Goal: Task Accomplishment & Management: Complete application form

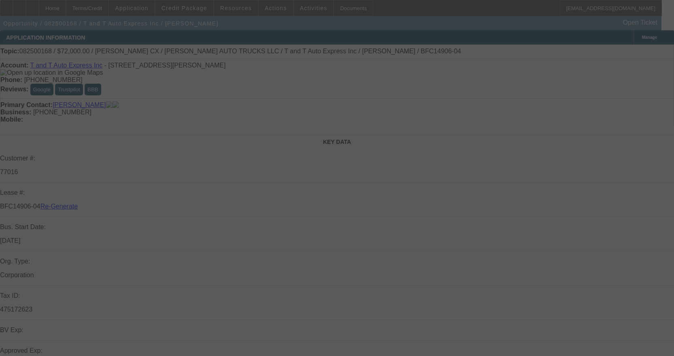
select select "3"
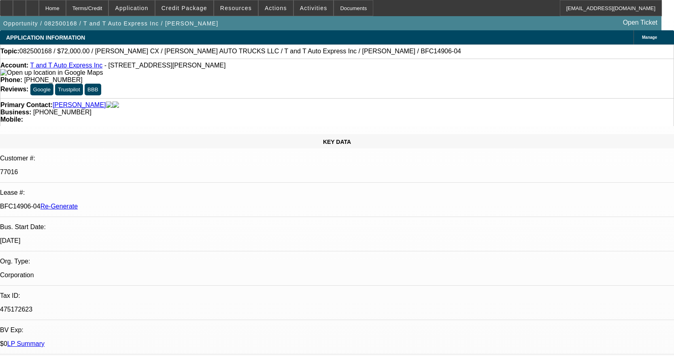
select select "0"
select select "2"
select select "0.1"
select select "4"
click at [13, 13] on div at bounding box center [6, 8] width 13 height 16
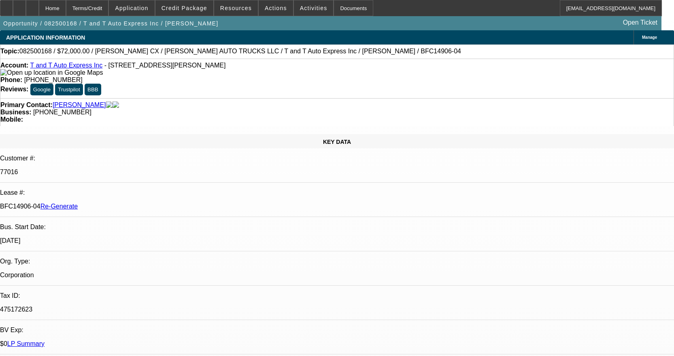
click at [75, 69] on link "T and T Auto Express Inc" at bounding box center [66, 65] width 72 height 7
click at [39, 7] on div at bounding box center [32, 8] width 13 height 16
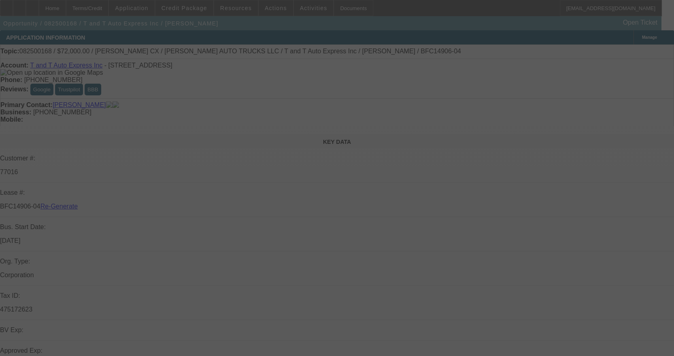
select select "3"
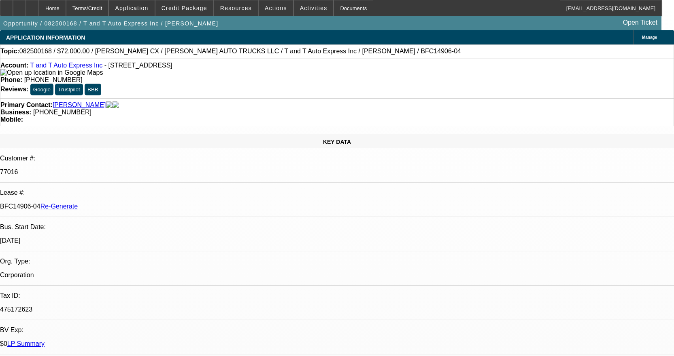
select select "0"
select select "2"
select select "0.1"
select select "4"
click at [343, 7] on div "Documents" at bounding box center [353, 8] width 40 height 16
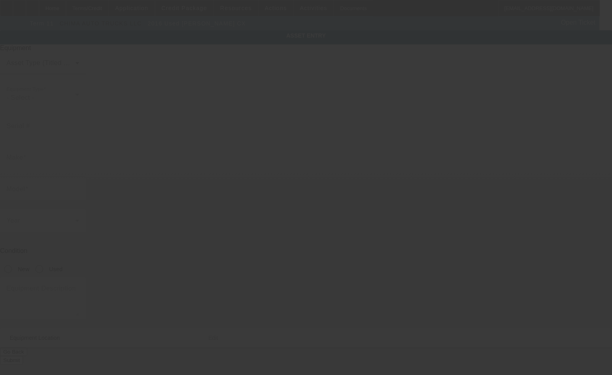
type input "5E0AJ1442GG786101"
type input "Cottrell"
type input "CX"
radio input "true"
type textarea "Used Trailer"
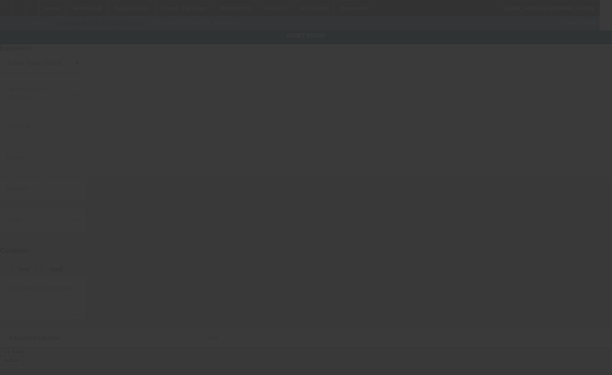
type input "8 Edith Ave"
type input "Apt 3"
type input "Everett"
type input "02149"
type input "Middlesex"
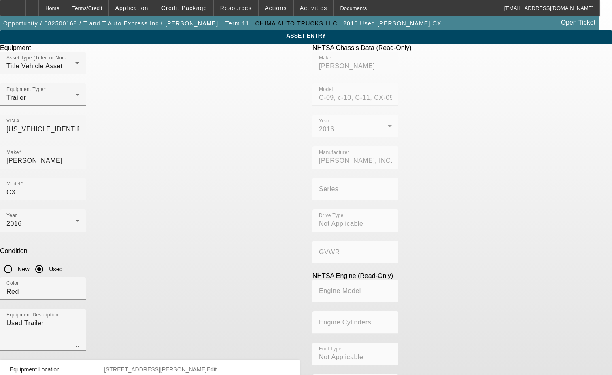
click at [280, 367] on span "Equipment Location 8 Edith Ave Apt 3 Everett MA 02149 County:Middlesex Edit" at bounding box center [148, 370] width 277 height 6
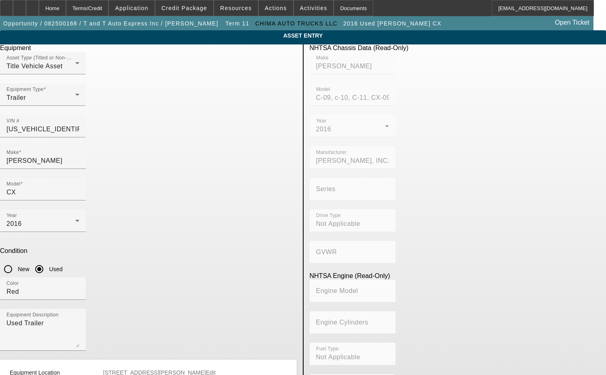
drag, startPoint x: 102, startPoint y: 360, endPoint x: 42, endPoint y: 360, distance: 59.9
click at [42, 360] on app-asset-collateral-manage "ASSET ENTRY Delete asset Equipment Asset Type (Titled or Non-Titled) Title Vehi…" at bounding box center [303, 267] width 606 height 474
drag, startPoint x: 131, startPoint y: 326, endPoint x: -3, endPoint y: 324, distance: 134.3
click at [0, 324] on html "Home Terms/Credit Application Credit Package Resources Actions Activities Docum…" at bounding box center [303, 187] width 606 height 375
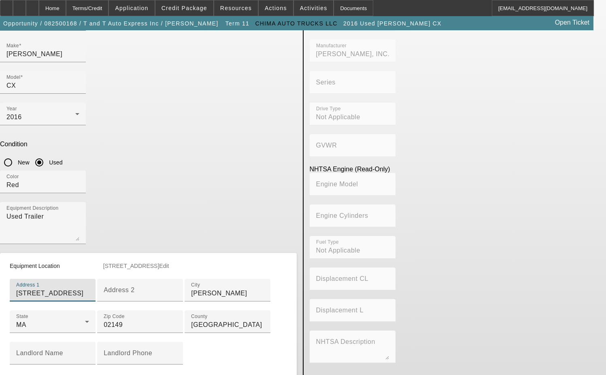
scroll to position [121, 0]
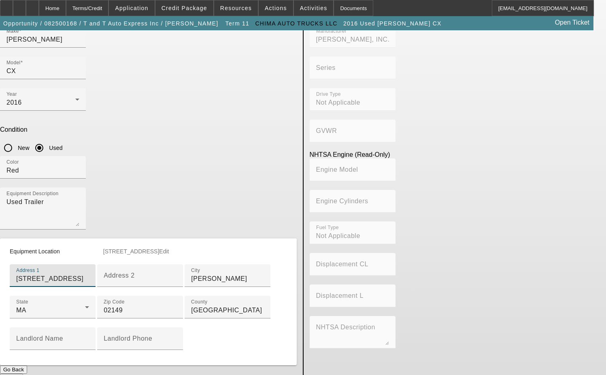
type input "95 Pearl Street"
click at [169, 248] on span "Edit" at bounding box center [164, 251] width 10 height 6
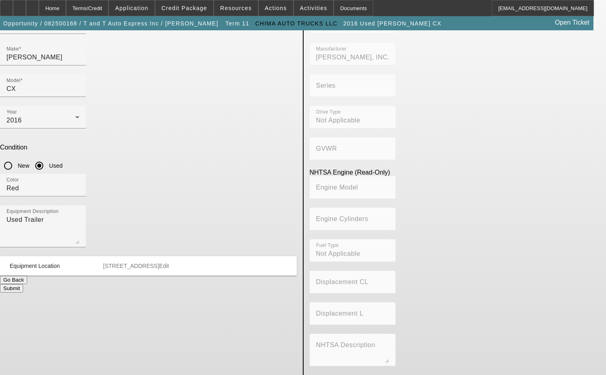
scroll to position [0, 0]
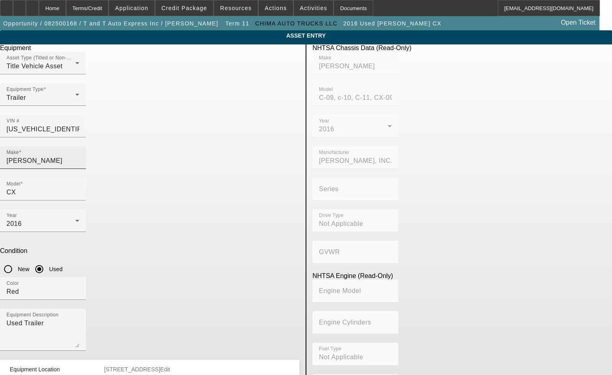
click at [79, 156] on input "Cottrell" at bounding box center [42, 161] width 73 height 10
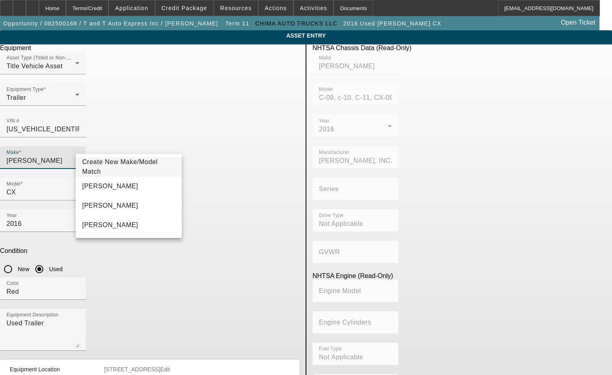
click at [121, 163] on span "Create New Make/Model Match" at bounding box center [128, 166] width 93 height 19
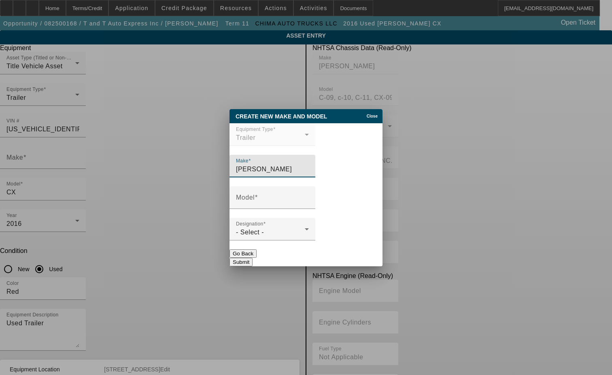
type input "Cottrell"
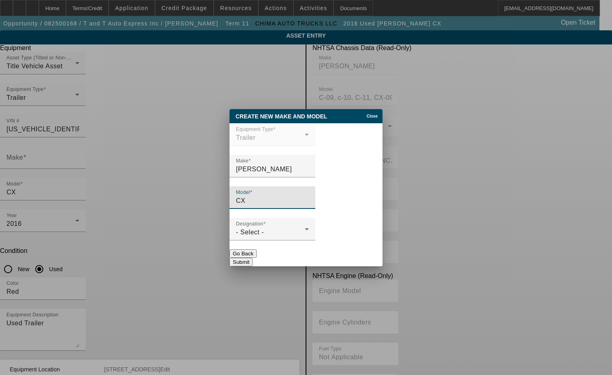
type input "CX"
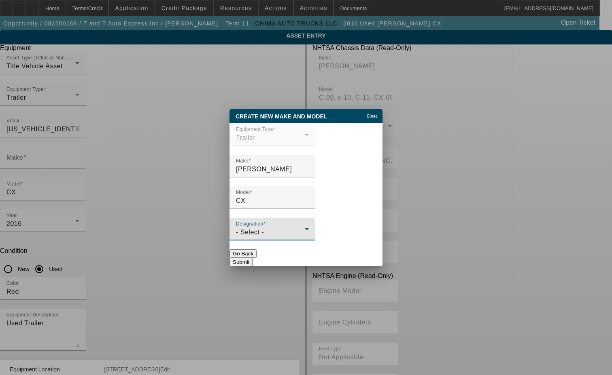
click at [261, 237] on div "- Select -" at bounding box center [270, 233] width 69 height 10
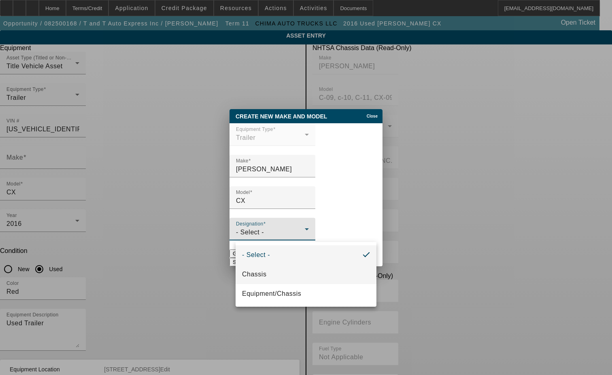
click at [260, 273] on span "Chassis" at bounding box center [254, 275] width 24 height 10
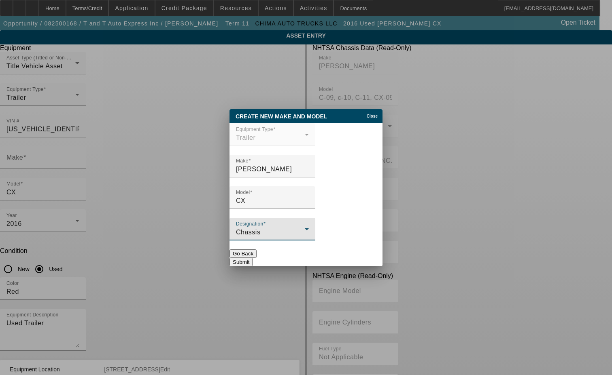
click at [252, 259] on button "Submit" at bounding box center [240, 262] width 23 height 8
type input "Cottrell"
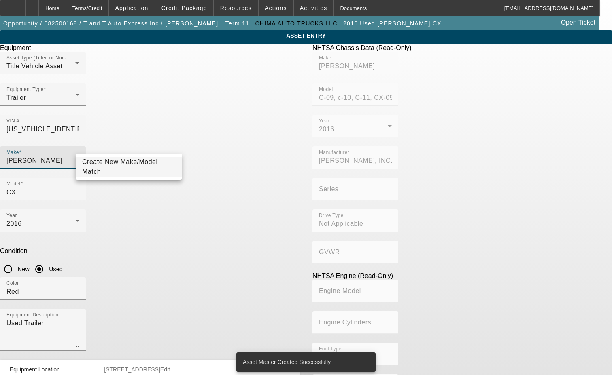
click at [79, 156] on input "Cottrell" at bounding box center [42, 161] width 73 height 10
click at [137, 168] on span "Create New Make/Model Match" at bounding box center [120, 167] width 76 height 17
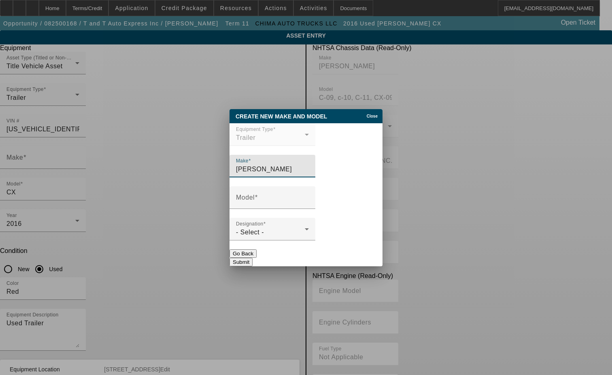
type input "Cottrell"
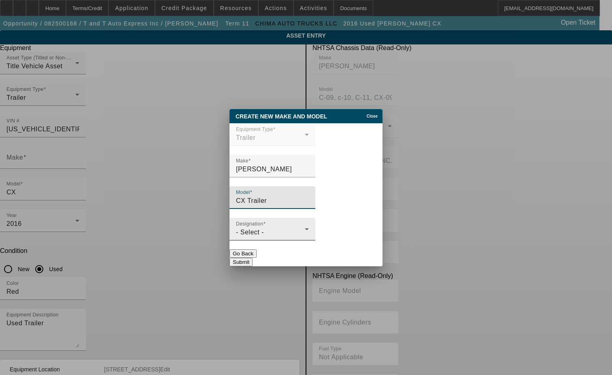
type input "CX Trailer"
click at [246, 236] on span "- Select -" at bounding box center [250, 232] width 28 height 7
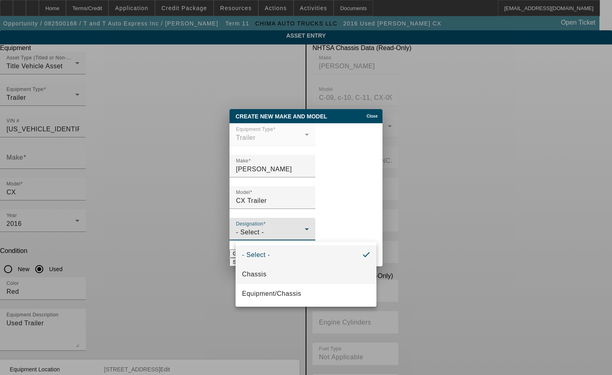
click at [251, 273] on span "Chassis" at bounding box center [254, 275] width 24 height 10
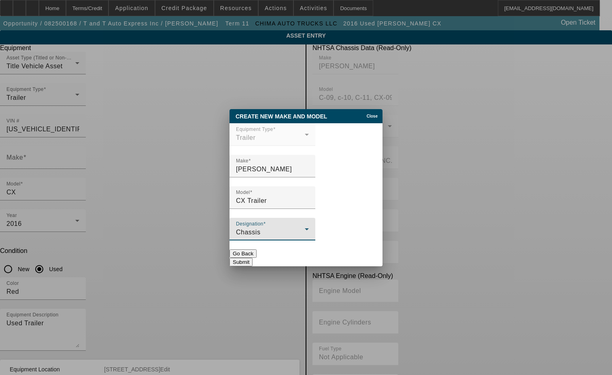
click at [252, 258] on button "Submit" at bounding box center [240, 262] width 23 height 8
type input "Cottrell"
type input "CX Trailer"
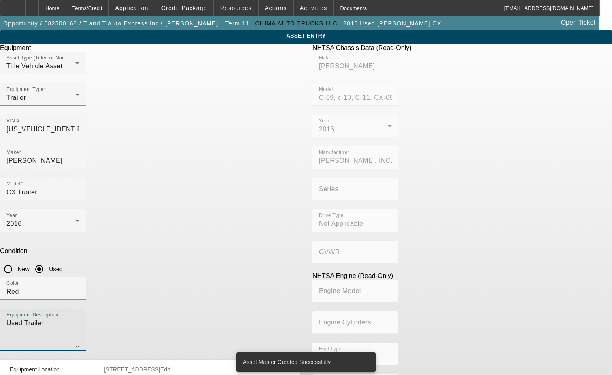
drag, startPoint x: 114, startPoint y: 248, endPoint x: 56, endPoint y: 246, distance: 58.3
click at [56, 246] on app-asset-collateral-manage "ASSET ENTRY Delete asset Equipment Asset Type (Titled or Non-Titled) Title Vehi…" at bounding box center [306, 254] width 612 height 449
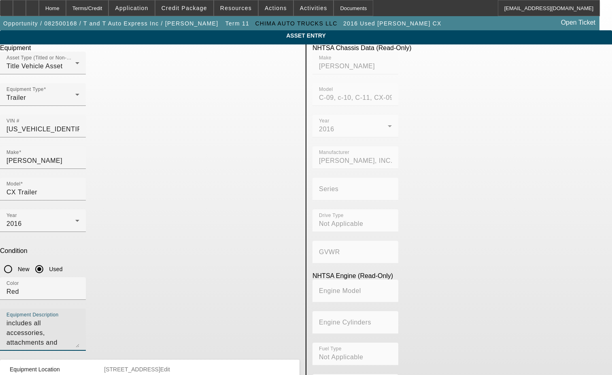
type textarea "includes all accessories, attachments and options"
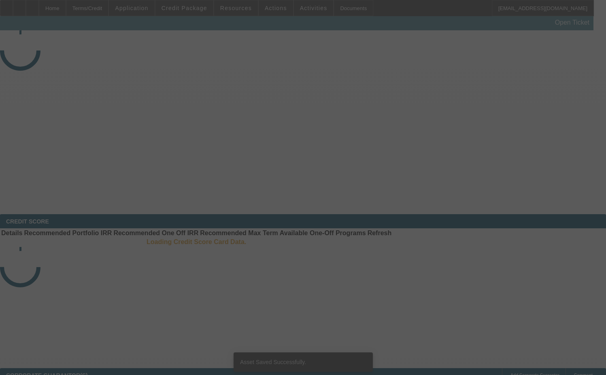
select select "3"
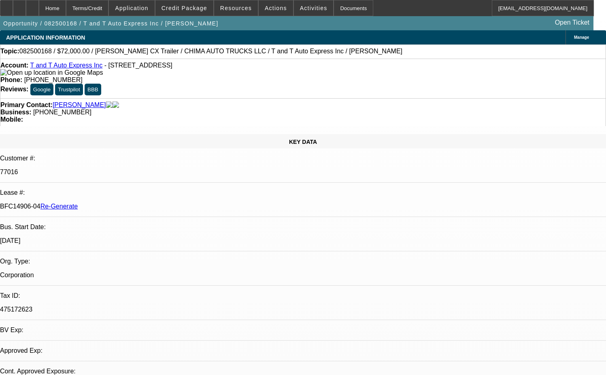
select select "0"
select select "2"
select select "0.1"
select select "4"
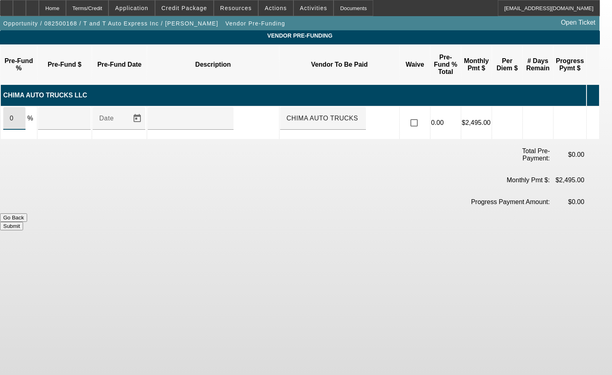
drag, startPoint x: 24, startPoint y: 100, endPoint x: 8, endPoint y: 100, distance: 16.2
click at [8, 107] on td "0 %" at bounding box center [19, 123] width 36 height 32
type input "100"
type input "$80,000.00"
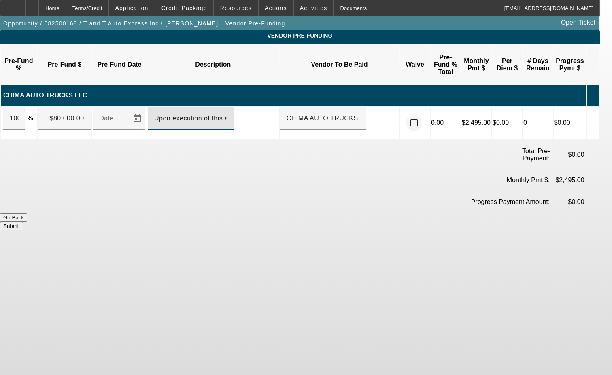
type input "Upon execution of this agreement"
click at [422, 115] on input "checkbox" at bounding box center [414, 123] width 16 height 16
checkbox input "true"
click at [23, 222] on button "Submit" at bounding box center [11, 226] width 23 height 8
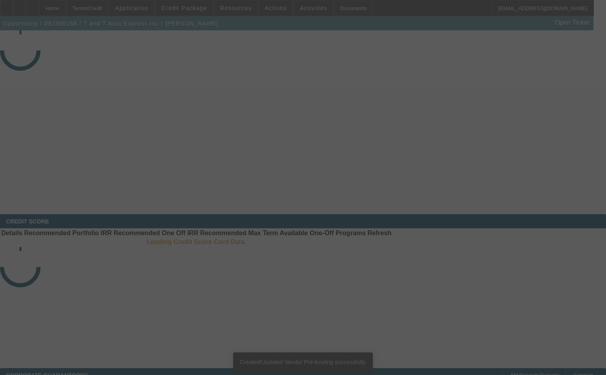
select select "3"
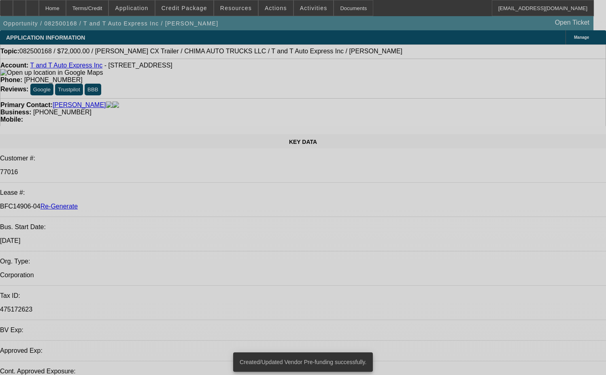
select select "0"
select select "2"
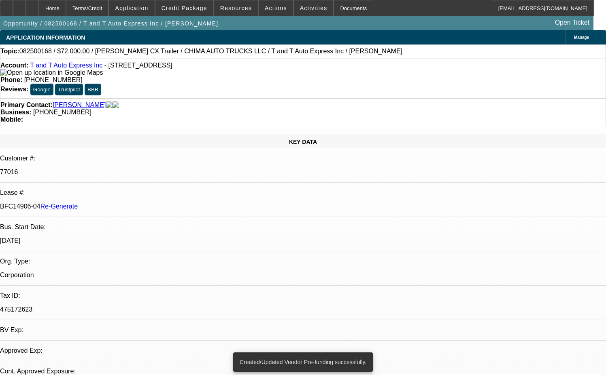
select select "0.1"
select select "4"
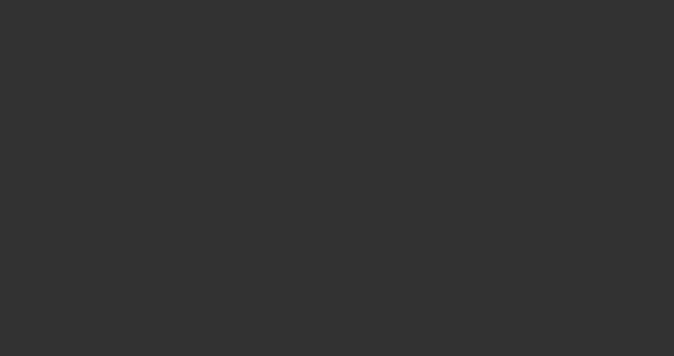
select select "3"
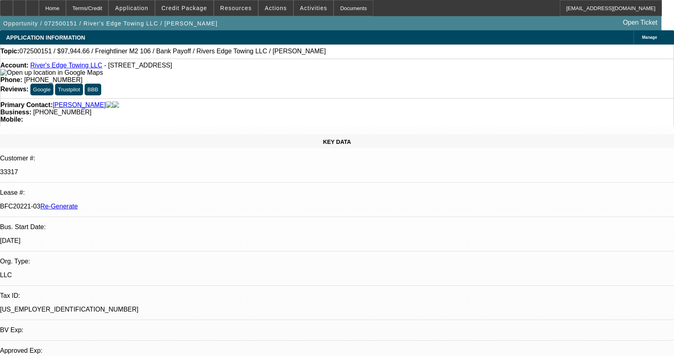
select select "0"
select select "2"
select select "0"
select select "6"
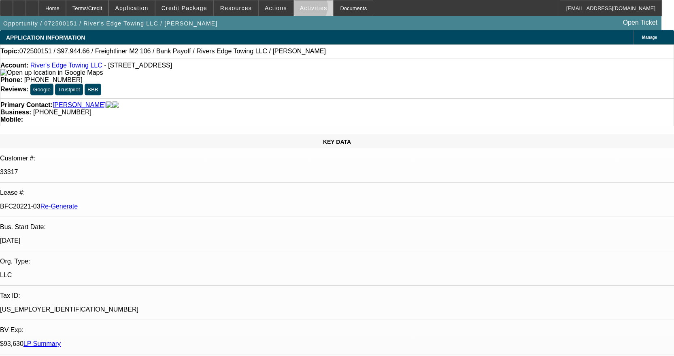
click at [300, 9] on span "Activities" at bounding box center [314, 8] width 28 height 6
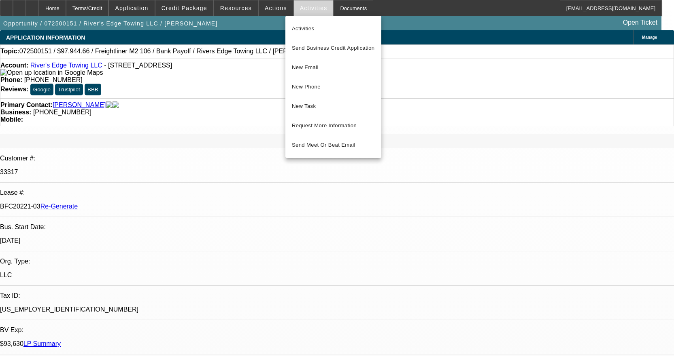
click at [300, 9] on div at bounding box center [337, 178] width 674 height 356
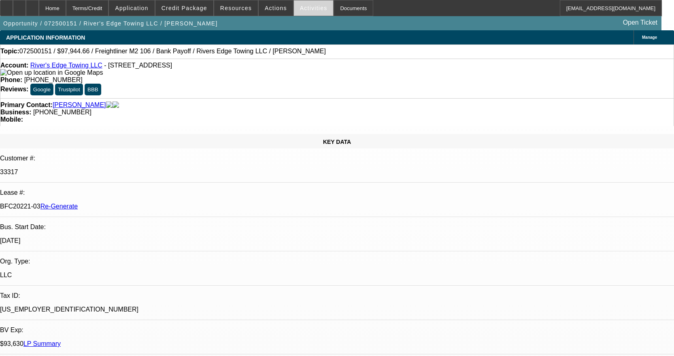
click at [301, 8] on span "Activities" at bounding box center [314, 8] width 28 height 6
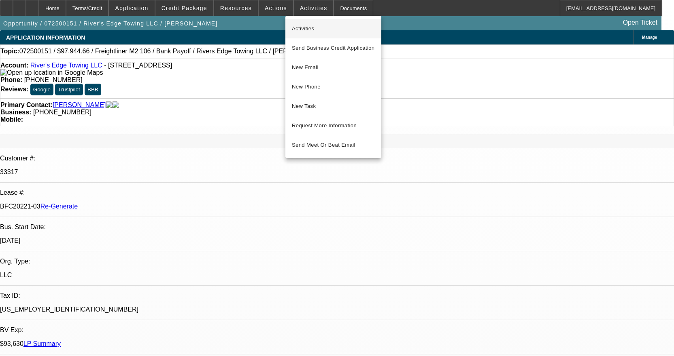
click at [304, 30] on span "Activities" at bounding box center [333, 29] width 83 height 10
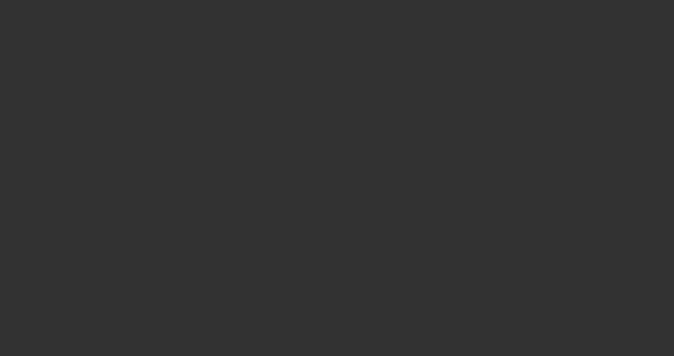
select select "3"
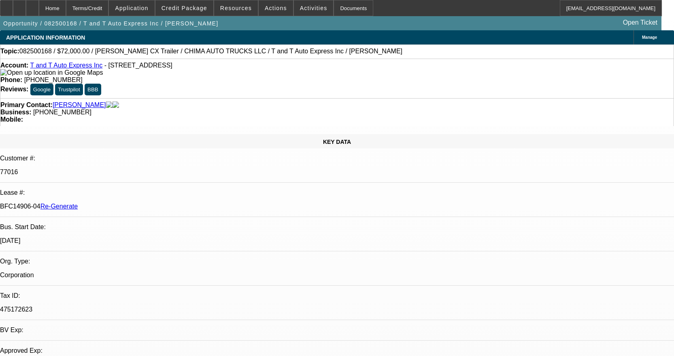
select select "0"
select select "2"
select select "0.1"
select select "4"
click at [341, 10] on div "Documents" at bounding box center [353, 8] width 40 height 16
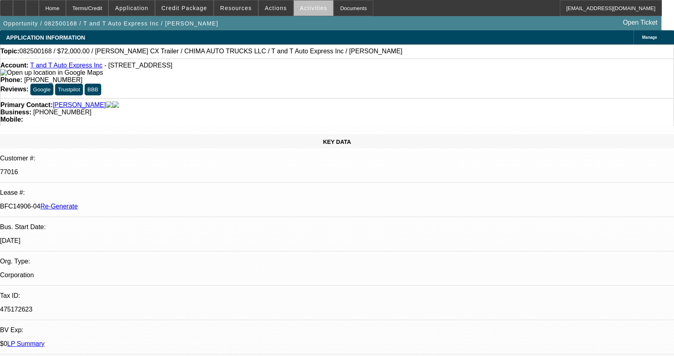
click at [309, 13] on span at bounding box center [314, 7] width 40 height 19
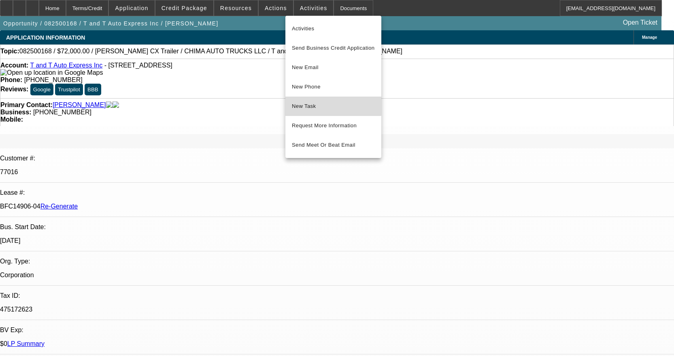
click at [323, 102] on span "New Task" at bounding box center [333, 107] width 83 height 10
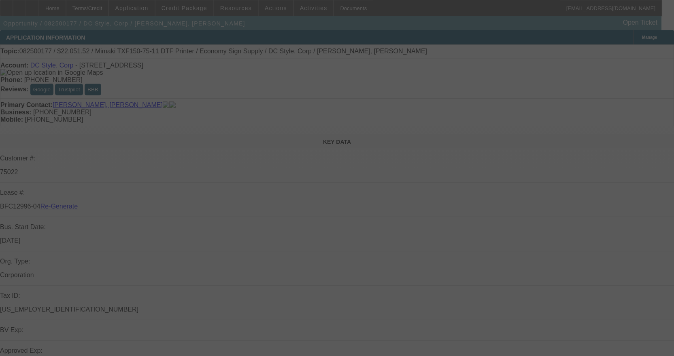
select select "3"
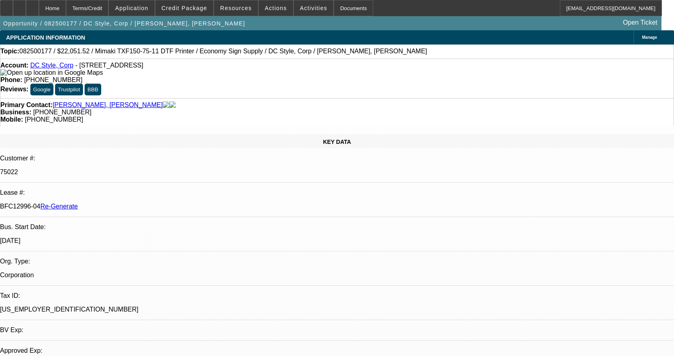
select select "0"
select select "6"
click at [303, 10] on span "Activities" at bounding box center [314, 8] width 28 height 6
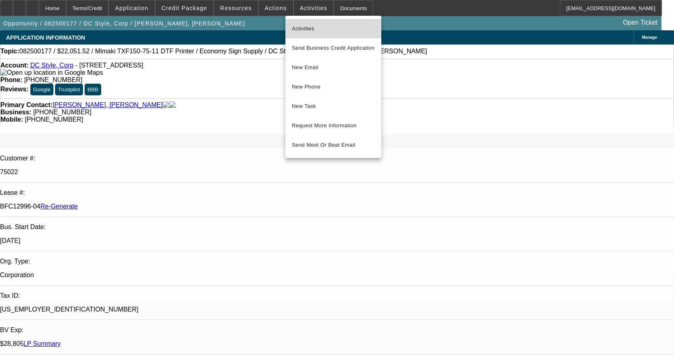
click at [311, 30] on span "Activities" at bounding box center [333, 29] width 83 height 10
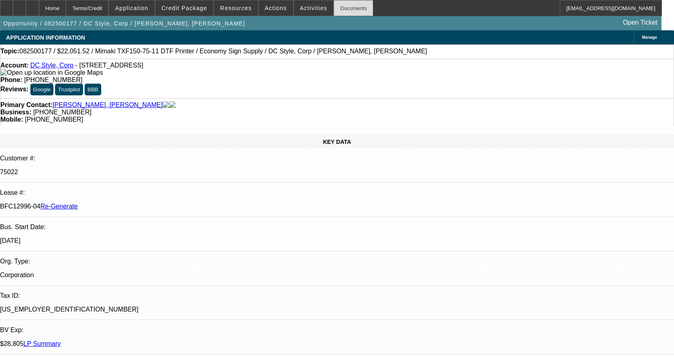
click at [335, 6] on div "Documents" at bounding box center [353, 8] width 40 height 16
click at [300, 7] on span "Activities" at bounding box center [314, 8] width 28 height 6
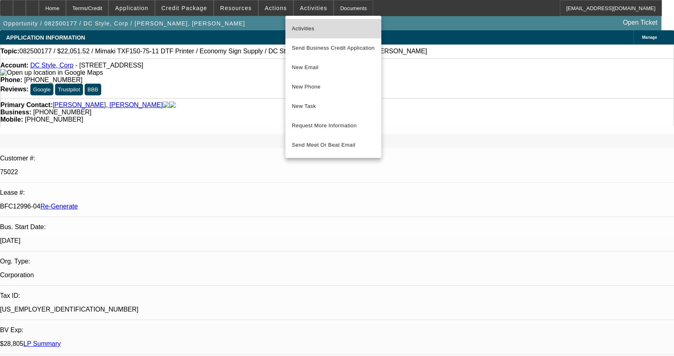
click at [316, 25] on span "Activities" at bounding box center [333, 29] width 83 height 10
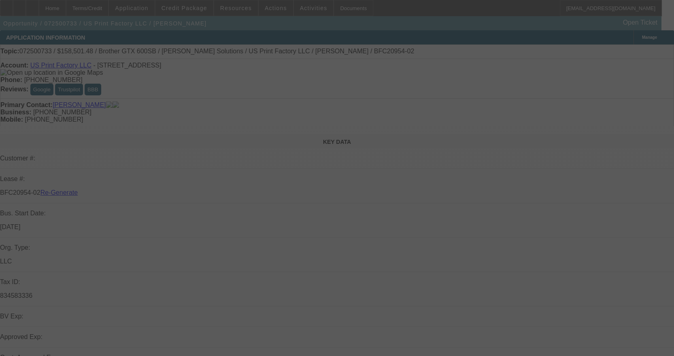
select select "3"
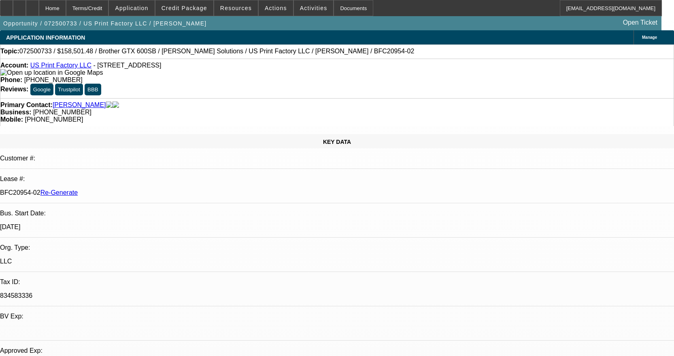
select select "0"
select select "2"
select select "0"
select select "6"
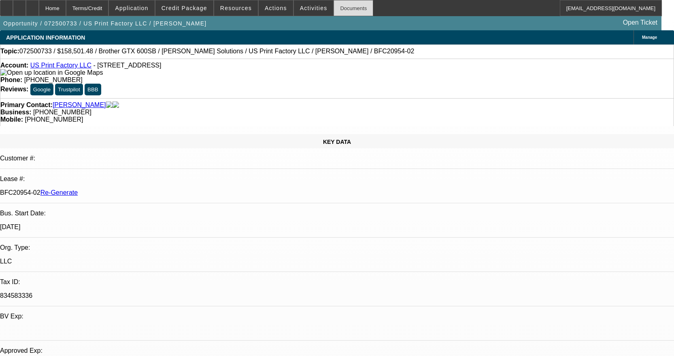
click at [348, 7] on div "Documents" at bounding box center [353, 8] width 40 height 16
click at [71, 68] on link "US Print Factory LLC" at bounding box center [60, 65] width 61 height 7
click at [39, 5] on div at bounding box center [32, 8] width 13 height 16
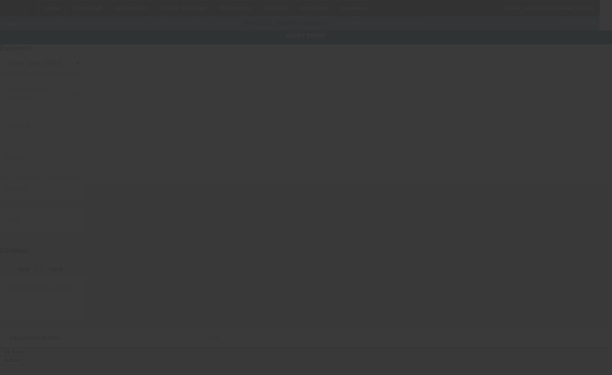
type input "Brother"
type input "GTX 600SB"
radio input "true"
type textarea "(2) digital printers"
type input "[STREET_ADDRESS]"
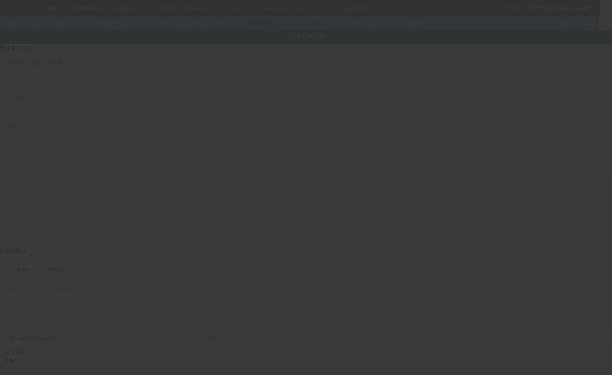
type input "Ste D"
type input "Edison"
type input "08837"
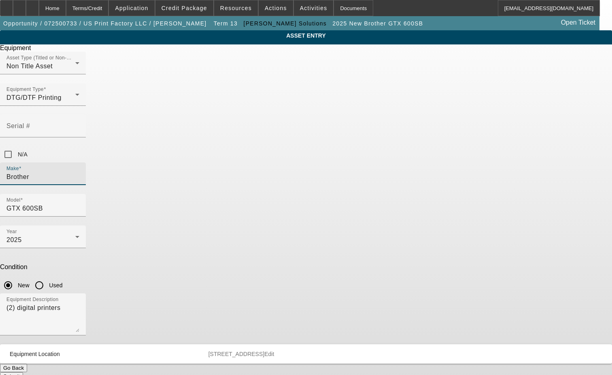
click at [79, 172] on input "Brother" at bounding box center [42, 177] width 73 height 10
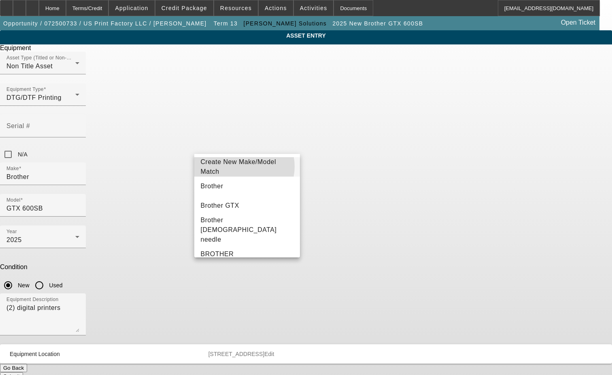
click at [241, 167] on span "Create New Make/Model Match" at bounding box center [239, 167] width 76 height 17
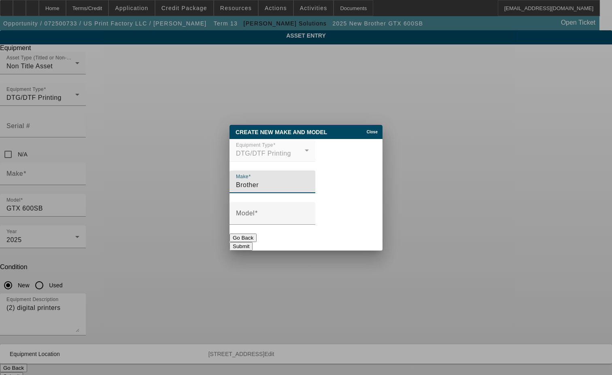
type input "Brother"
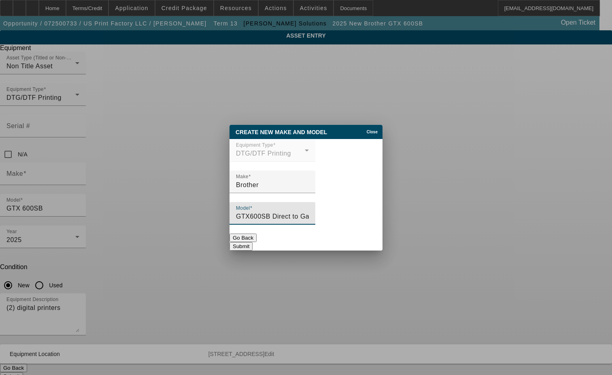
type input "GTX600SB Direct to Garment Printer + Adult Platen"
click at [252, 244] on button "Submit" at bounding box center [240, 246] width 23 height 8
type input "Brother"
type input "GTX600SB Direct to Garment Printer + Adult Platen"
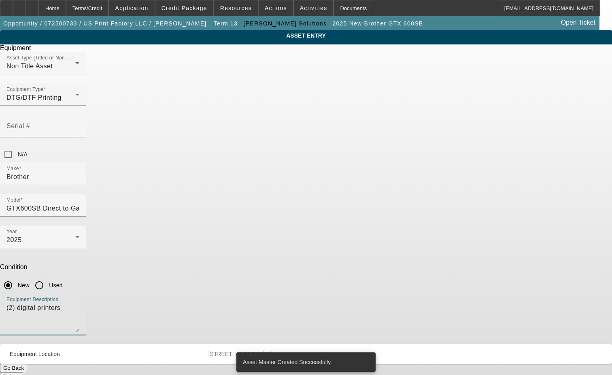
drag, startPoint x: 252, startPoint y: 211, endPoint x: 165, endPoint y: 213, distance: 87.4
click at [165, 213] on div "ASSET ENTRY Delete asset Equipment Asset Type (Titled or Non-Titled) Non Title …" at bounding box center [306, 205] width 612 height 351
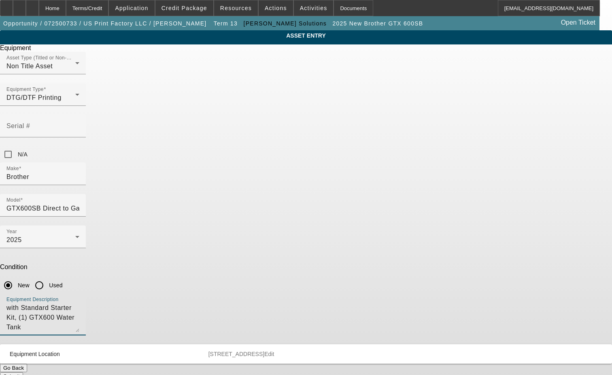
type textarea "with Standard Starter Kit, (1) GTX600 Water Tank"
click at [274, 351] on span "Edit" at bounding box center [269, 354] width 10 height 6
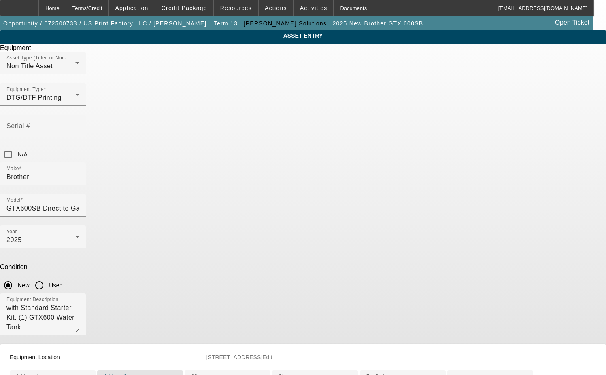
drag, startPoint x: 225, startPoint y: 327, endPoint x: 146, endPoint y: 329, distance: 79.3
click at [146, 329] on div "ASSET ENTRY Delete asset Equipment Asset Type (Titled or Non-Titled) Non Title …" at bounding box center [303, 243] width 606 height 427
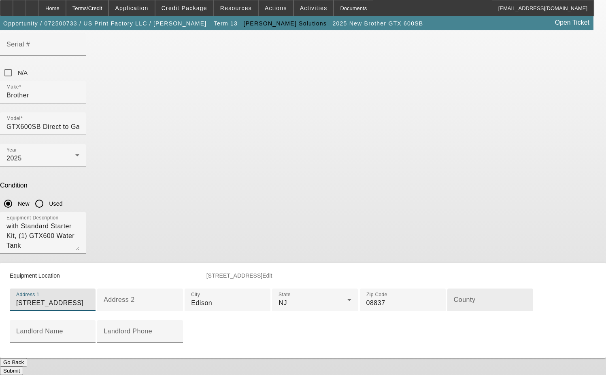
scroll to position [121, 0]
type input "125 Newfield Ave Ste D"
click at [454, 308] on input "County" at bounding box center [490, 304] width 73 height 10
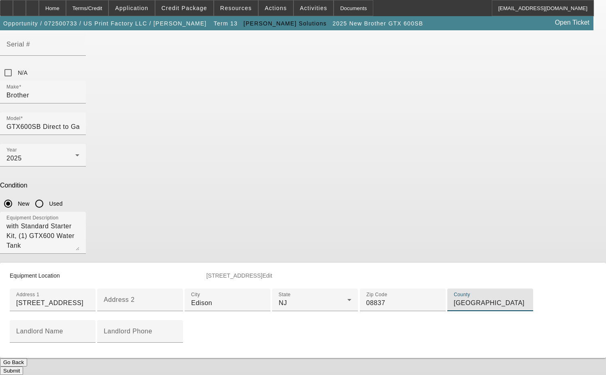
scroll to position [208, 0]
type input "Middlesex"
click at [23, 367] on button "Submit" at bounding box center [11, 371] width 23 height 8
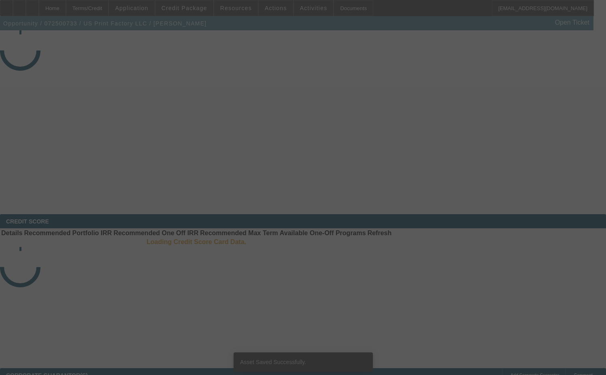
select select "3"
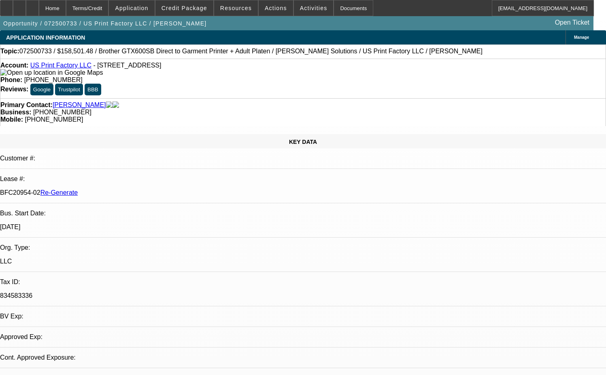
select select "0"
select select "2"
select select "0"
select select "6"
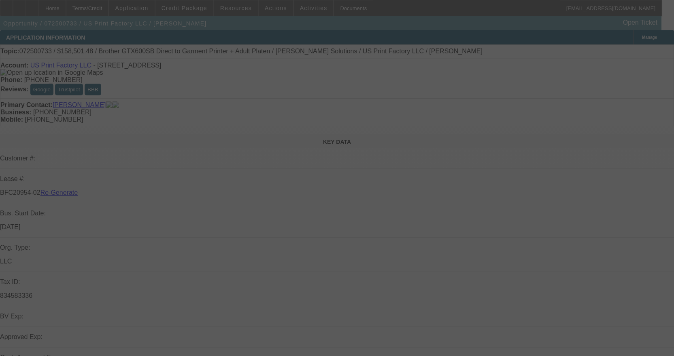
select select "3"
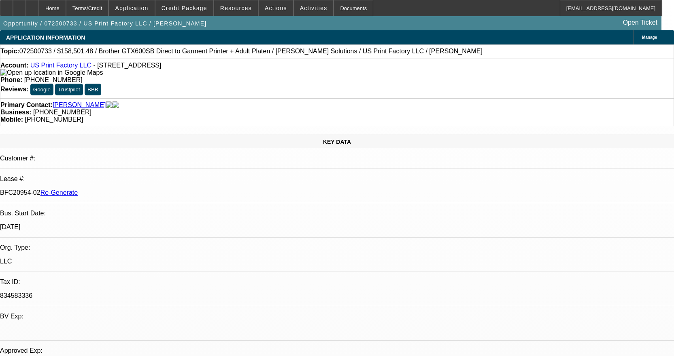
select select "0"
select select "2"
select select "0"
select select "6"
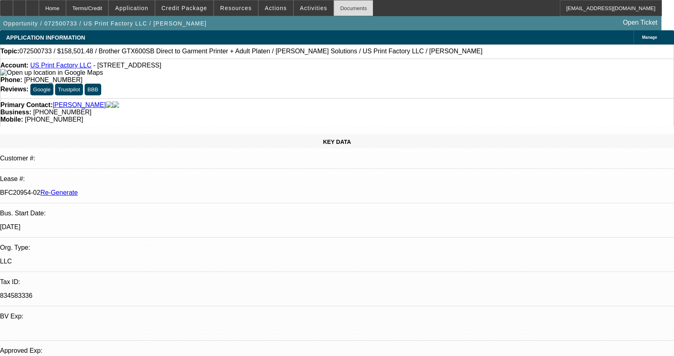
click at [333, 6] on div "Documents" at bounding box center [353, 8] width 40 height 16
click at [305, 11] on span "Activities" at bounding box center [314, 8] width 28 height 6
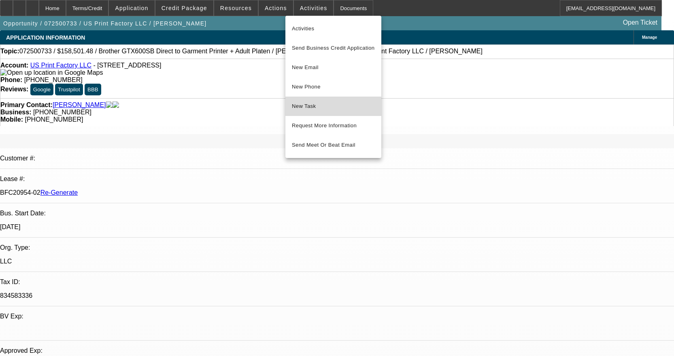
click at [333, 110] on span "New Task" at bounding box center [333, 107] width 83 height 10
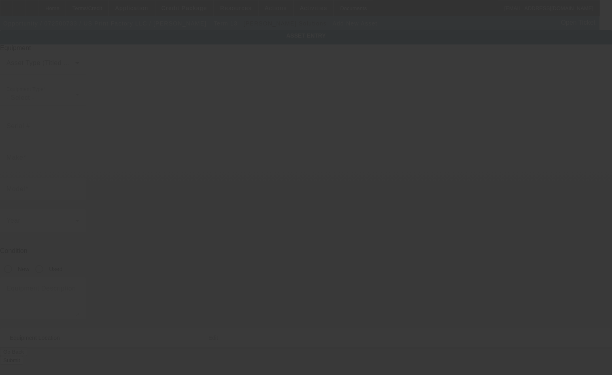
type input "[STREET_ADDRESS]"
type input "Edison"
type input "08837"
type input "[GEOGRAPHIC_DATA]"
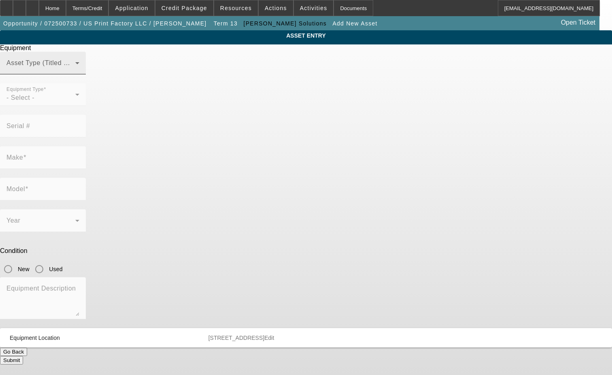
click at [106, 66] on mat-label "Asset Type (Titled or Non-Titled)" at bounding box center [55, 62] width 99 height 7
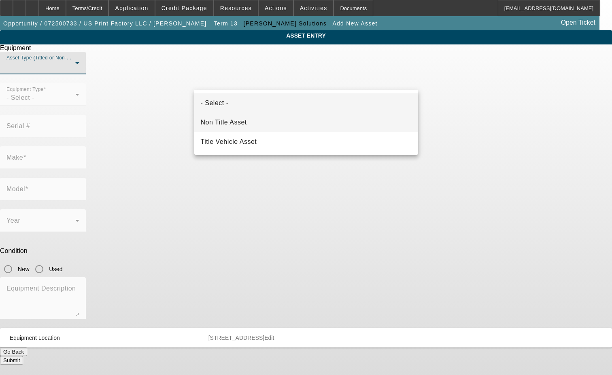
click at [223, 121] on span "Non Title Asset" at bounding box center [224, 123] width 46 height 10
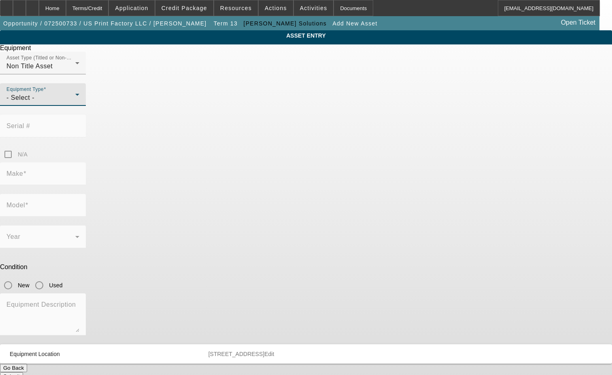
click at [34, 101] on span "- Select -" at bounding box center [20, 97] width 28 height 7
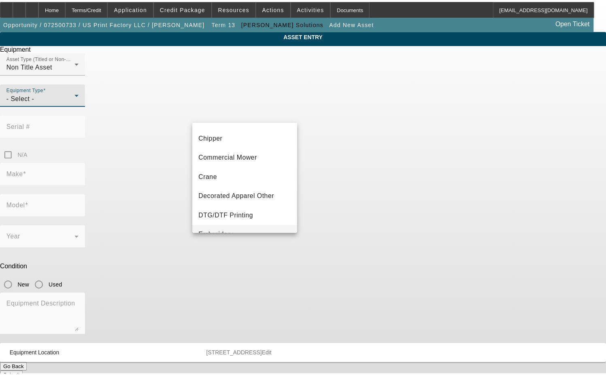
scroll to position [81, 0]
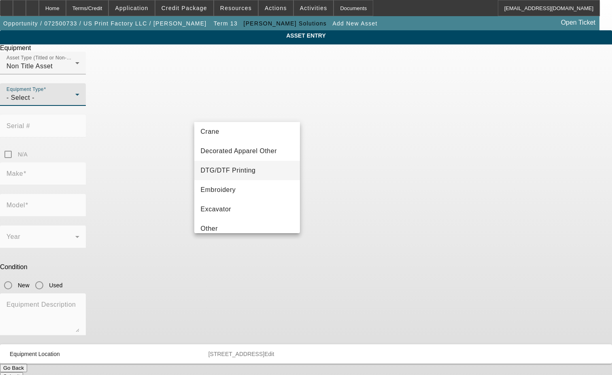
click at [229, 169] on span "DTG/DTF Printing" at bounding box center [228, 171] width 55 height 10
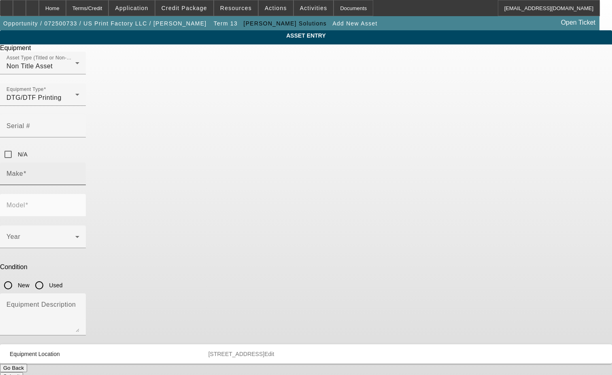
click at [23, 170] on mat-label "Make" at bounding box center [14, 173] width 17 height 7
click at [79, 172] on input "Make" at bounding box center [42, 177] width 73 height 10
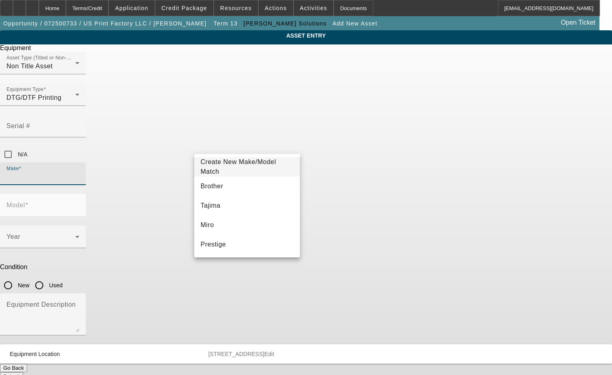
click at [252, 164] on span "Create New Make/Model Match" at bounding box center [239, 167] width 76 height 17
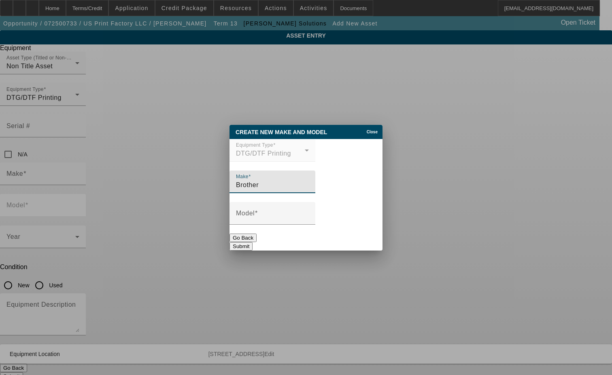
type input "Brother"
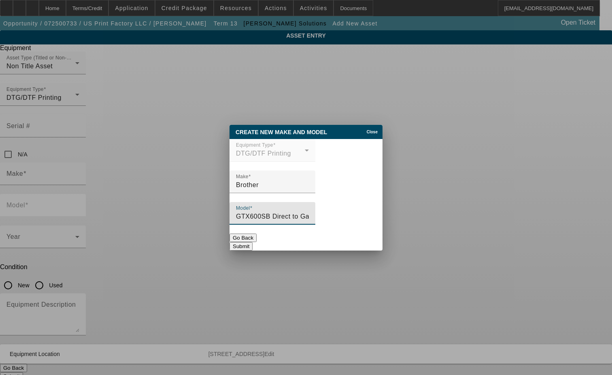
type input "GTX600SB Direct to Garment Printer + Adult Platen"
click at [252, 243] on button "Submit" at bounding box center [240, 246] width 23 height 8
type input "Brother"
type input "GTX600SB Direct to Garment Printer + Adult Platen"
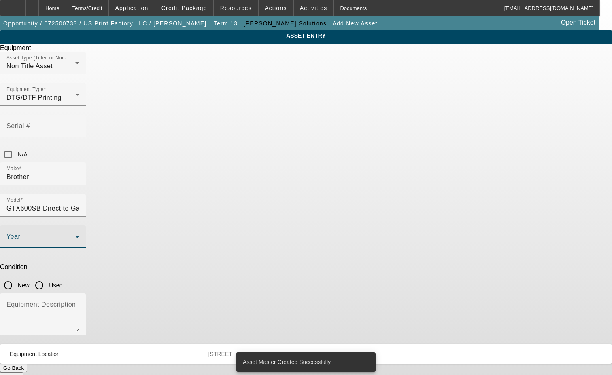
click at [75, 235] on span at bounding box center [40, 240] width 69 height 10
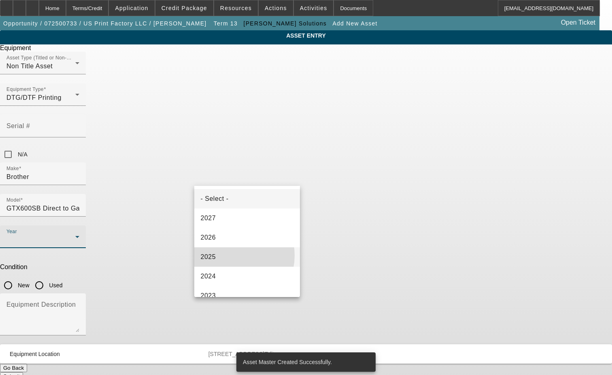
click at [229, 256] on mat-option "2025" at bounding box center [247, 257] width 106 height 19
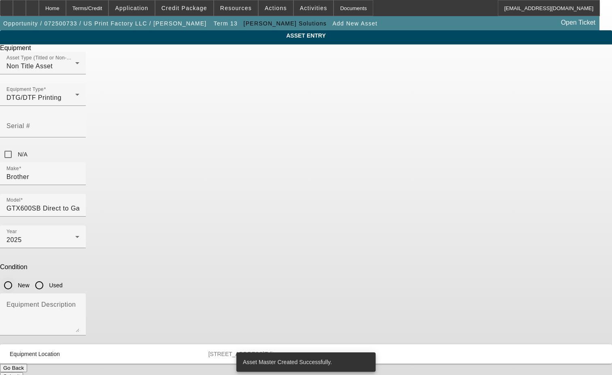
click at [16, 278] on input "New" at bounding box center [8, 286] width 16 height 16
radio input "true"
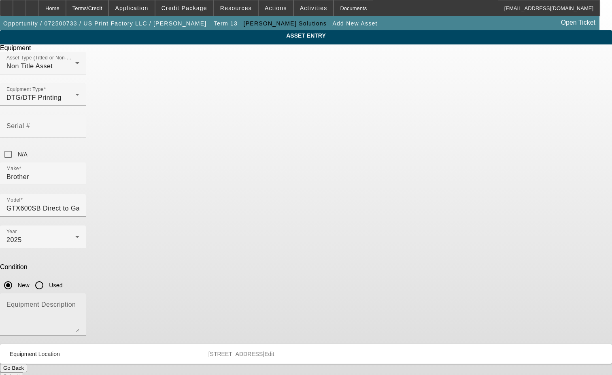
click at [79, 294] on div "Equipment Description" at bounding box center [42, 315] width 73 height 42
type textarea "with Standard Starter Kit"
click at [23, 373] on button "Submit" at bounding box center [11, 377] width 23 height 8
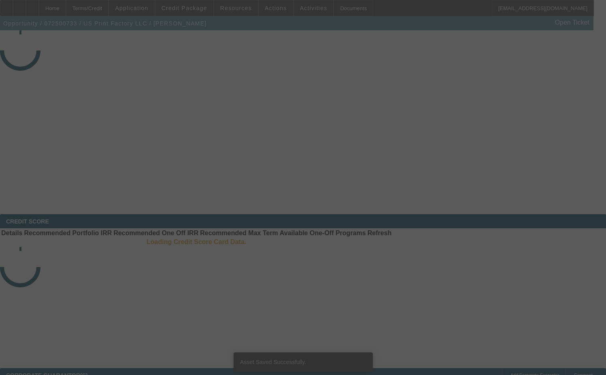
select select "3"
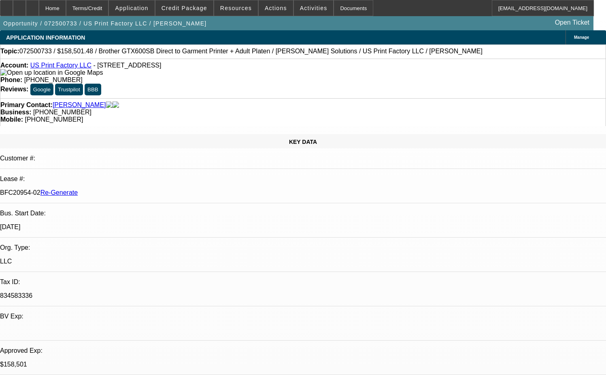
select select "0"
select select "2"
select select "0"
select select "6"
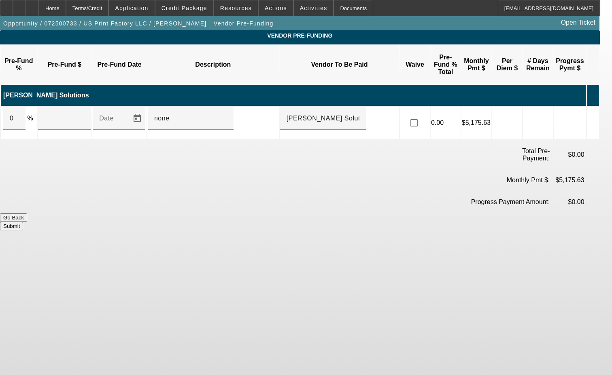
click at [595, 115] on icon at bounding box center [591, 122] width 8 height 15
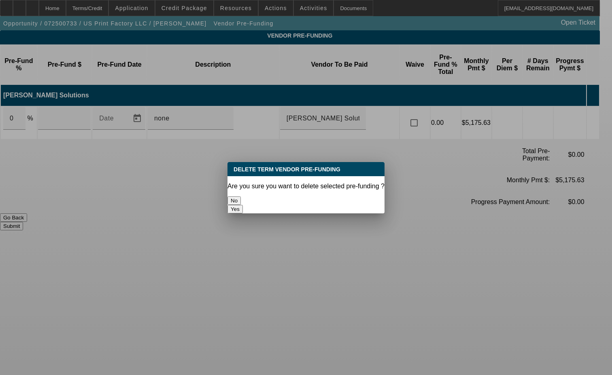
click at [243, 205] on button "Yes" at bounding box center [234, 209] width 15 height 8
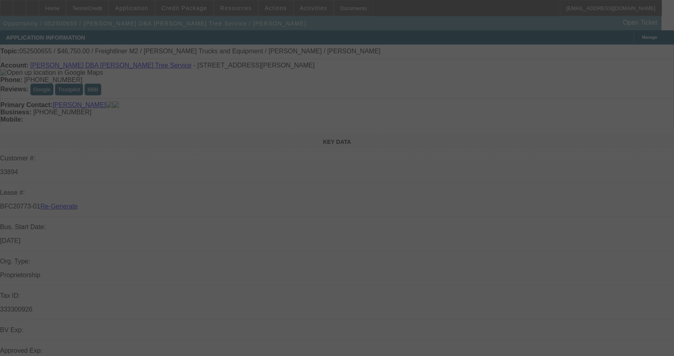
select select "4"
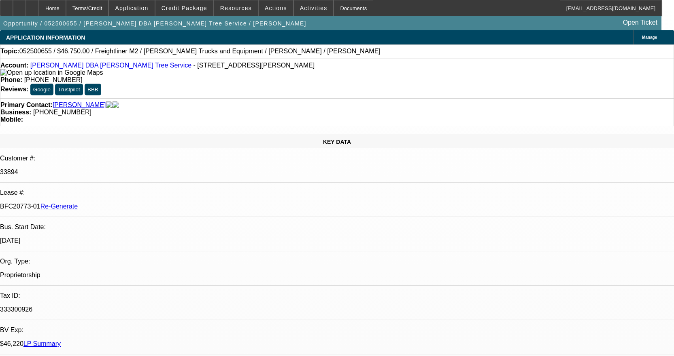
select select "0.15"
select select "2"
select select "0.1"
select select "4"
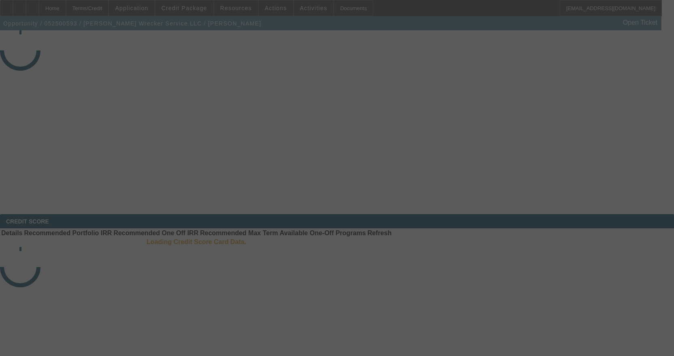
select select "4"
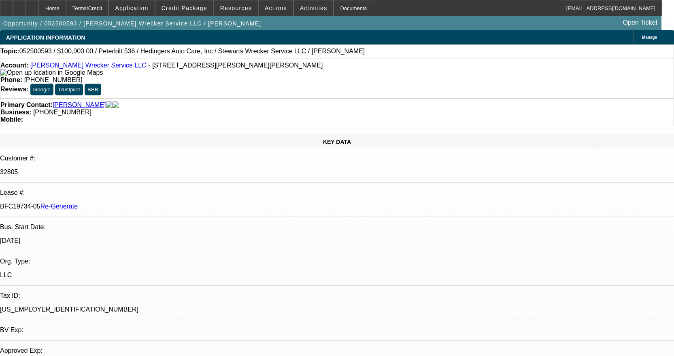
select select "0"
select select "2"
select select "0.1"
select select "4"
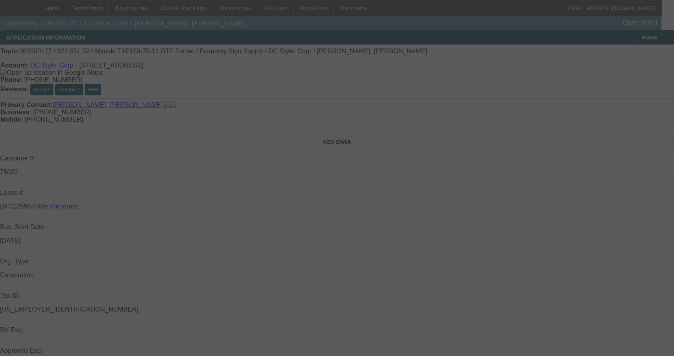
select select "3"
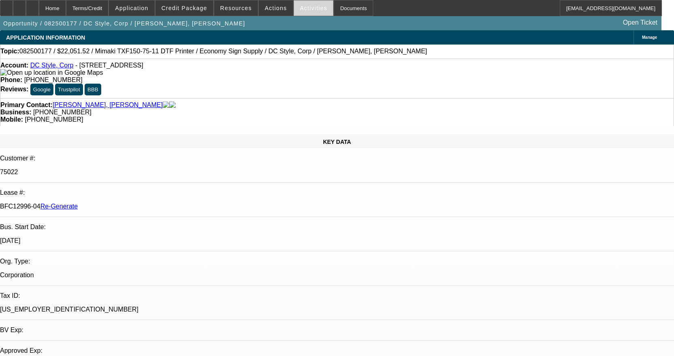
select select "0"
select select "6"
click at [333, 8] on div "Documents" at bounding box center [353, 8] width 40 height 16
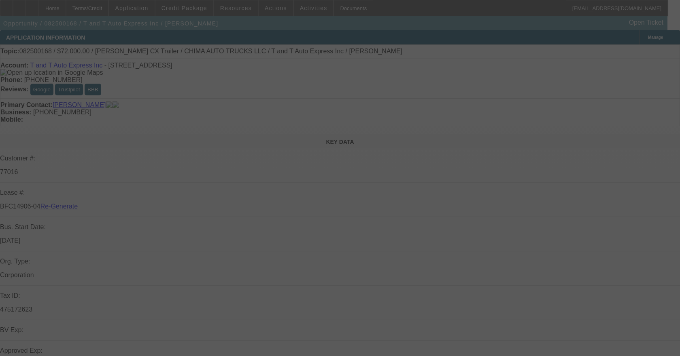
select select "3"
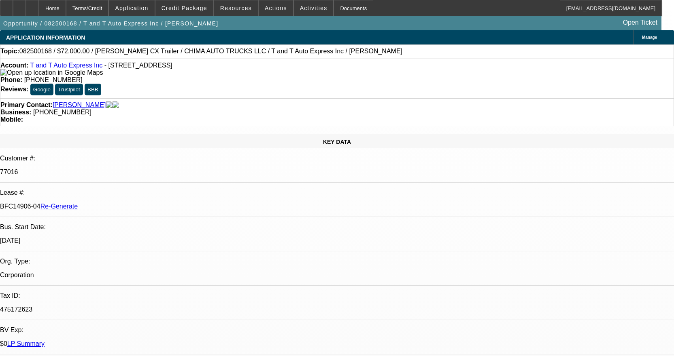
select select "0"
select select "2"
select select "0.1"
select select "4"
click at [13, 6] on div at bounding box center [6, 8] width 13 height 16
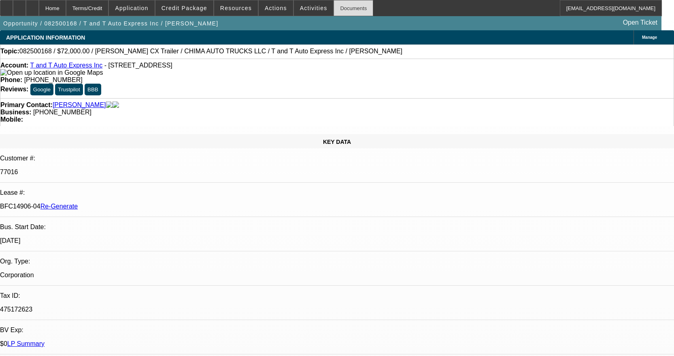
click at [338, 2] on div "Documents" at bounding box center [353, 8] width 40 height 16
click at [300, 6] on span "Activities" at bounding box center [314, 8] width 28 height 6
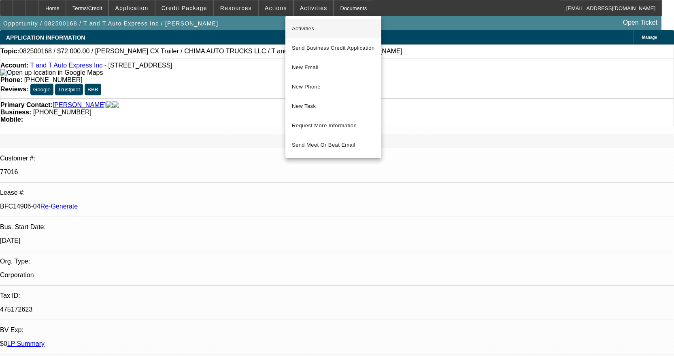
click at [305, 23] on button "Activities" at bounding box center [333, 28] width 96 height 19
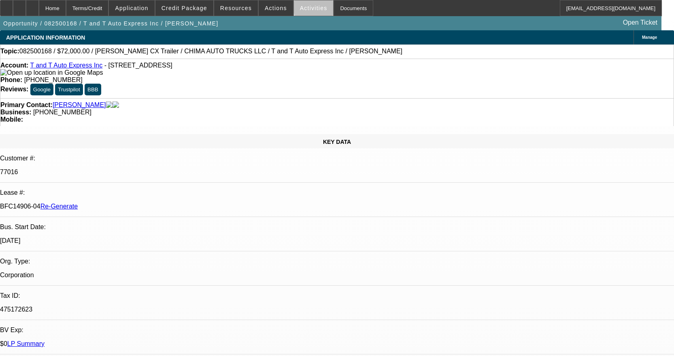
click at [311, 7] on span "Activities" at bounding box center [314, 8] width 28 height 6
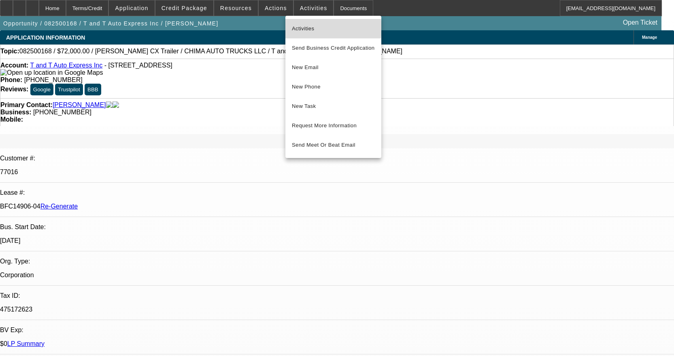
click at [313, 28] on span "Activities" at bounding box center [333, 29] width 83 height 10
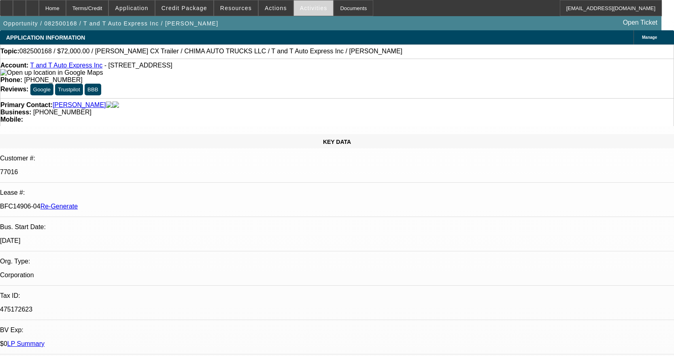
click at [301, 8] on span "Activities" at bounding box center [314, 8] width 28 height 6
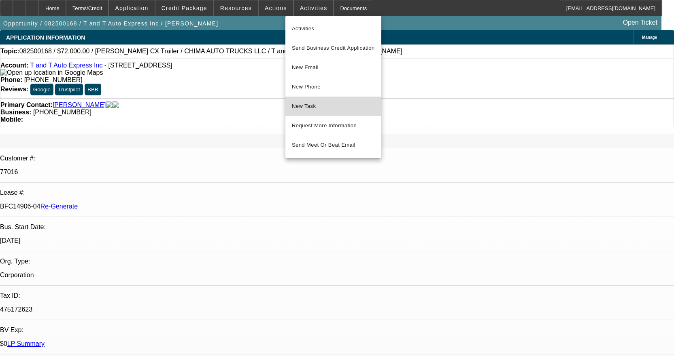
click at [324, 100] on button "New Task" at bounding box center [333, 106] width 96 height 19
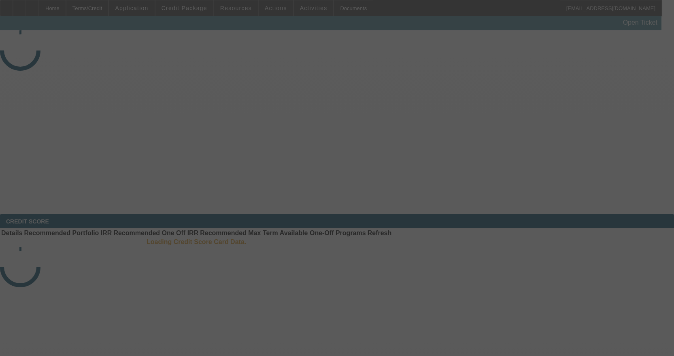
select select "3"
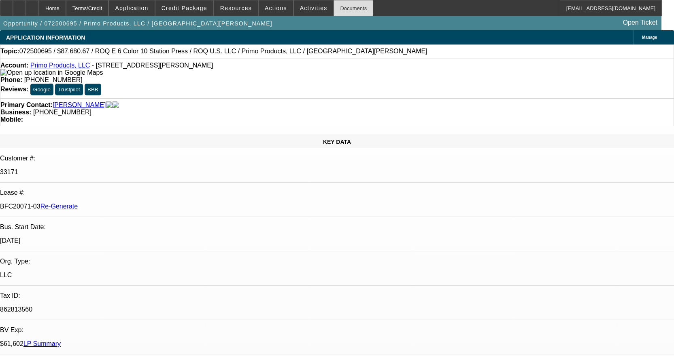
select select "0"
select select "2"
select select "0.1"
select select "4"
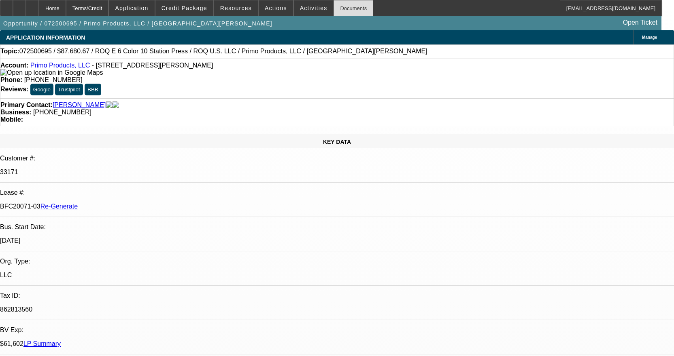
click at [344, 11] on div "Documents" at bounding box center [353, 8] width 40 height 16
click at [345, 12] on div "Documents" at bounding box center [353, 8] width 40 height 16
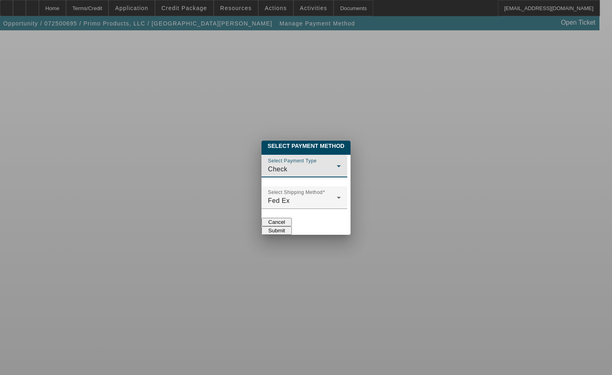
click at [268, 166] on span "Check" at bounding box center [277, 169] width 19 height 7
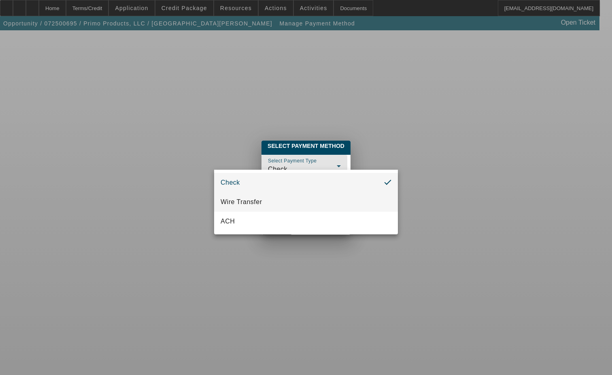
click at [242, 205] on span "Wire Transfer" at bounding box center [241, 202] width 42 height 10
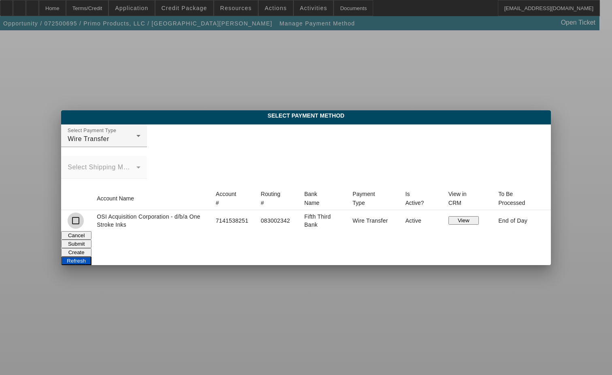
click at [84, 222] on input "checkbox" at bounding box center [76, 221] width 16 height 16
checkbox input "true"
click at [91, 247] on button "Submit" at bounding box center [76, 244] width 30 height 8
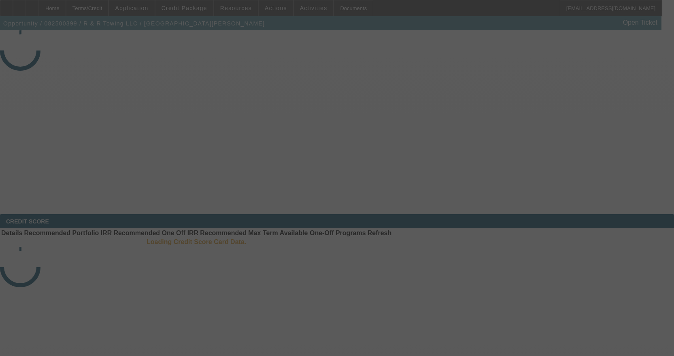
select select "3"
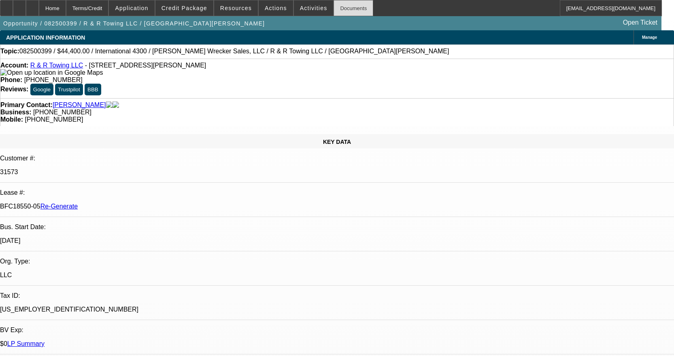
select select "0"
select select "6"
click at [345, 3] on div "Documents" at bounding box center [353, 8] width 40 height 16
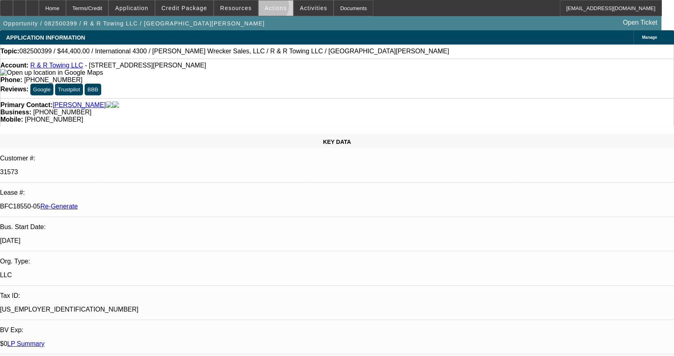
click at [268, 8] on span "Actions" at bounding box center [276, 8] width 22 height 6
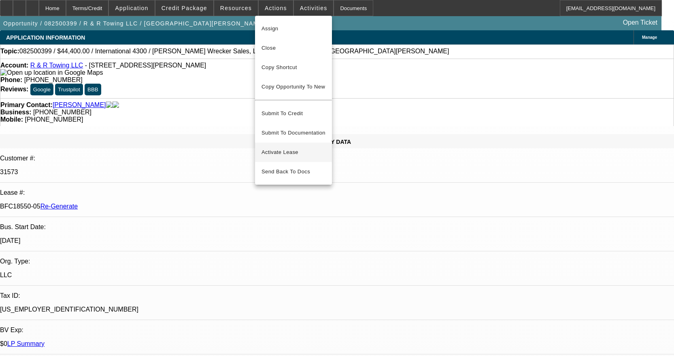
click at [283, 148] on span "Activate Lease" at bounding box center [293, 153] width 64 height 10
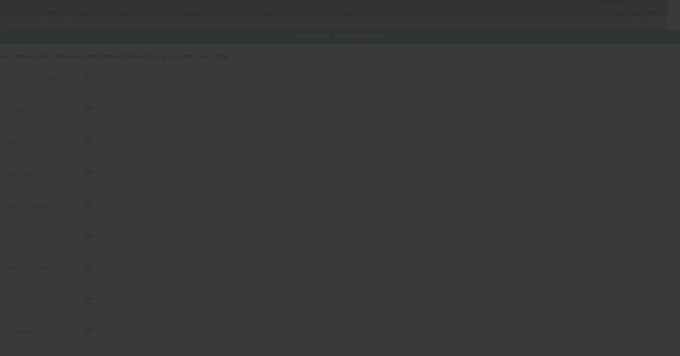
type input "8/14/2025"
type input "8/15/2025"
type input "8/18/2025"
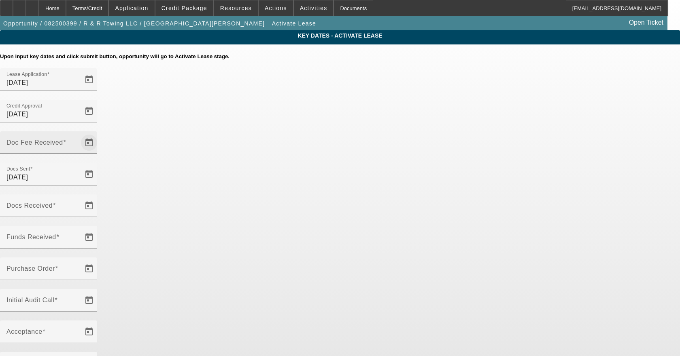
click at [99, 133] on span "Open calendar" at bounding box center [88, 142] width 19 height 19
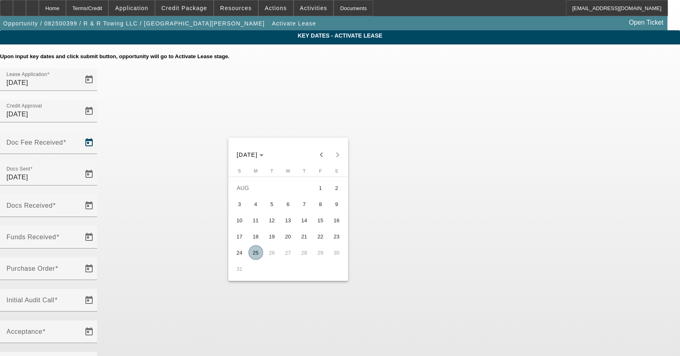
click at [253, 250] on span "25" at bounding box center [255, 253] width 15 height 15
type input "8/25/2025"
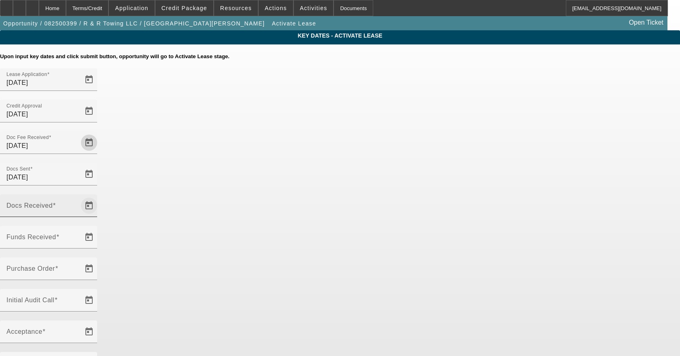
click at [99, 196] on span "Open calendar" at bounding box center [88, 205] width 19 height 19
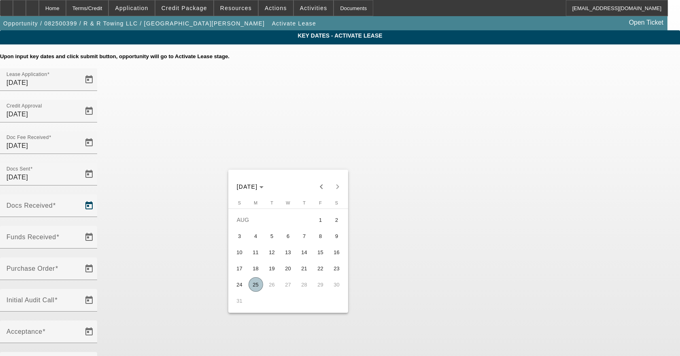
click at [254, 288] on span "25" at bounding box center [255, 285] width 15 height 15
type input "8/25/2025"
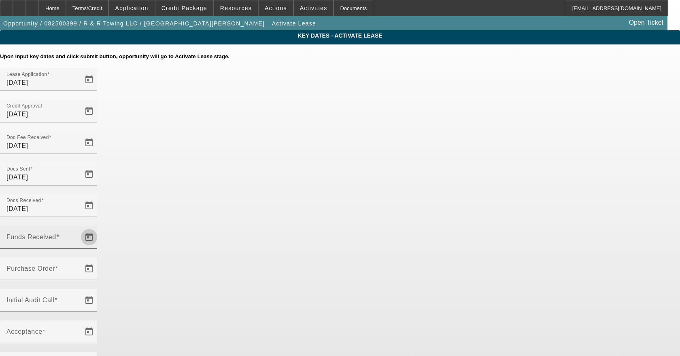
click at [99, 228] on span "Open calendar" at bounding box center [88, 237] width 19 height 19
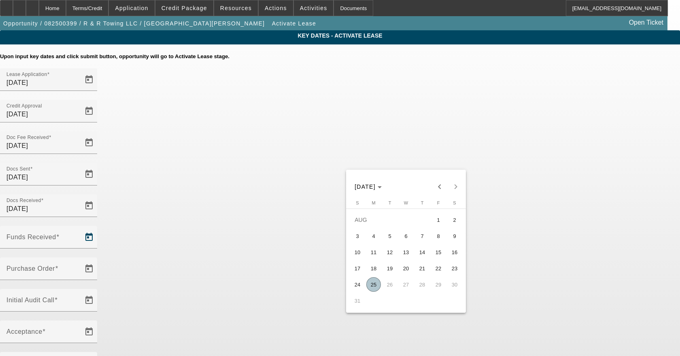
click at [371, 286] on span "25" at bounding box center [373, 285] width 15 height 15
type input "8/25/2025"
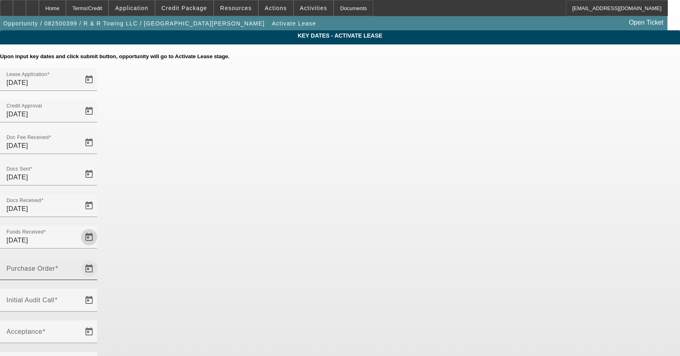
click at [99, 259] on span "Open calendar" at bounding box center [88, 268] width 19 height 19
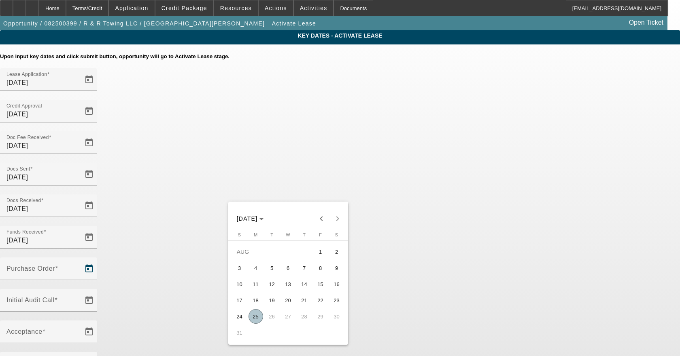
click at [254, 322] on span "25" at bounding box center [255, 316] width 15 height 15
type input "8/25/2025"
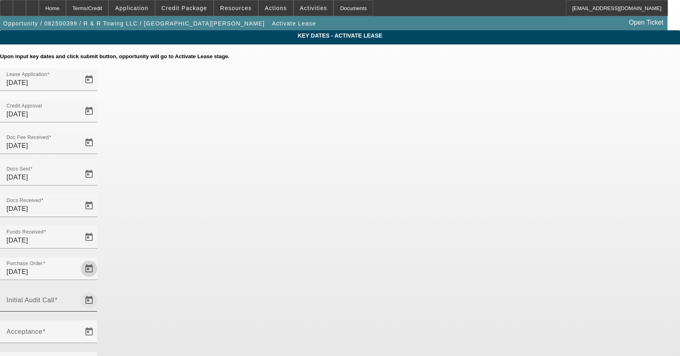
click at [99, 291] on span "Open calendar" at bounding box center [88, 300] width 19 height 19
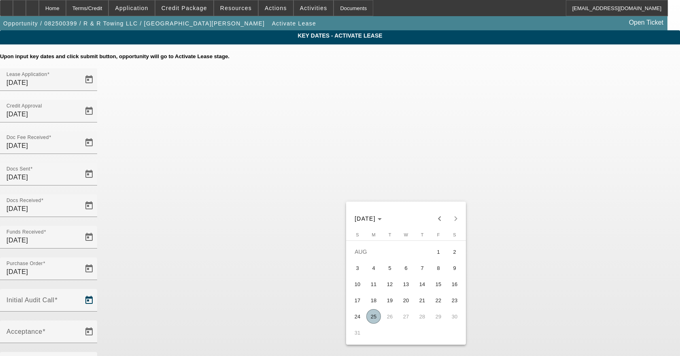
click at [371, 321] on span "25" at bounding box center [373, 316] width 15 height 15
type input "8/25/2025"
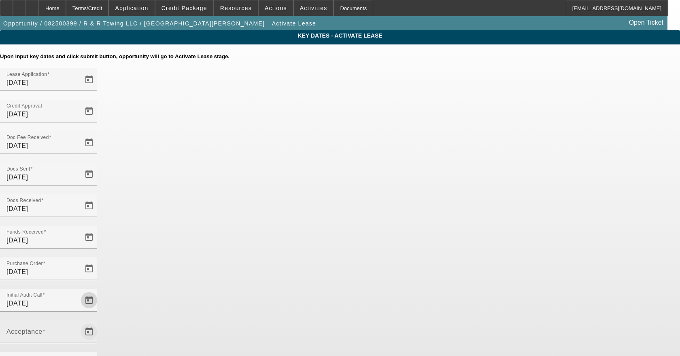
click at [99, 322] on span "Open calendar" at bounding box center [88, 331] width 19 height 19
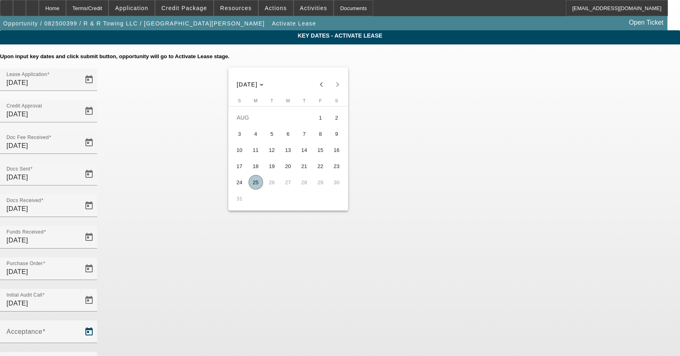
click at [250, 187] on span "25" at bounding box center [255, 182] width 15 height 15
type input "8/25/2025"
type input "9/1/2025"
type input "10/1/2025"
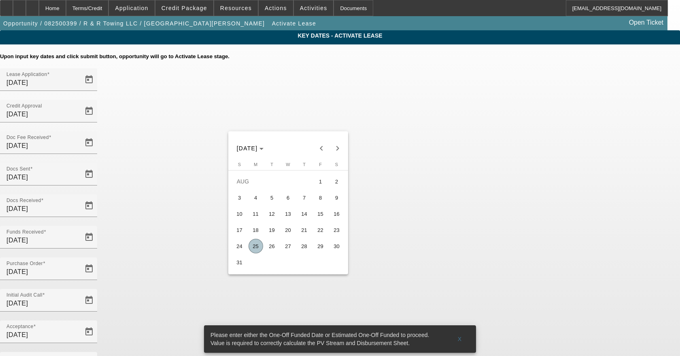
click at [291, 252] on span "27" at bounding box center [288, 246] width 15 height 15
type input "8/27/2025"
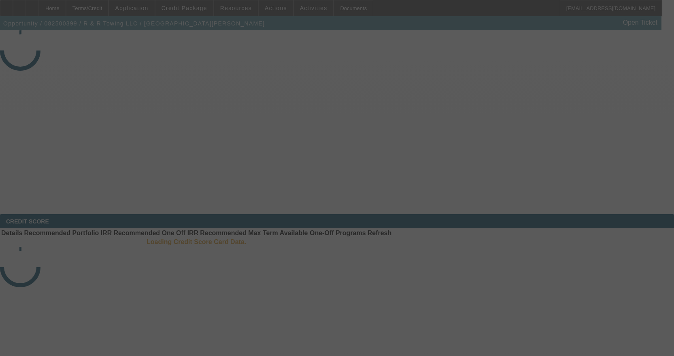
select select "4"
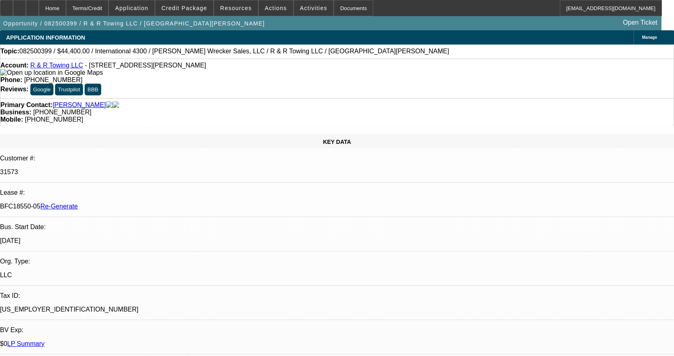
select select "0"
select select "6"
click at [340, 8] on div "Documents" at bounding box center [353, 8] width 40 height 16
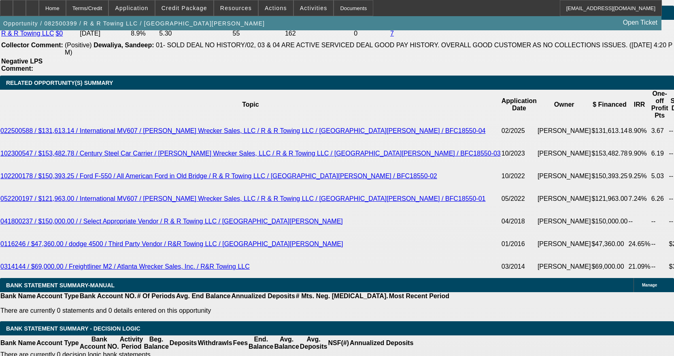
scroll to position [1537, 0]
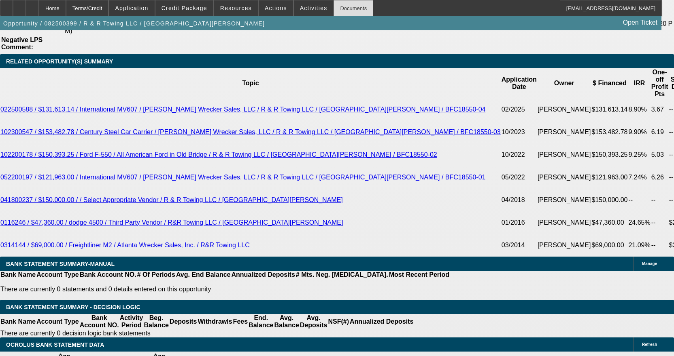
click at [336, 6] on div "Documents" at bounding box center [353, 8] width 40 height 16
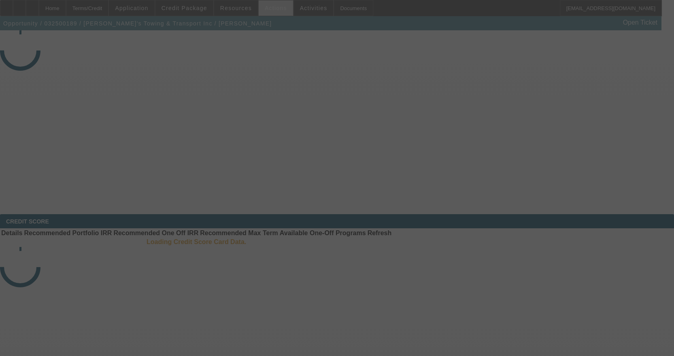
select select "4"
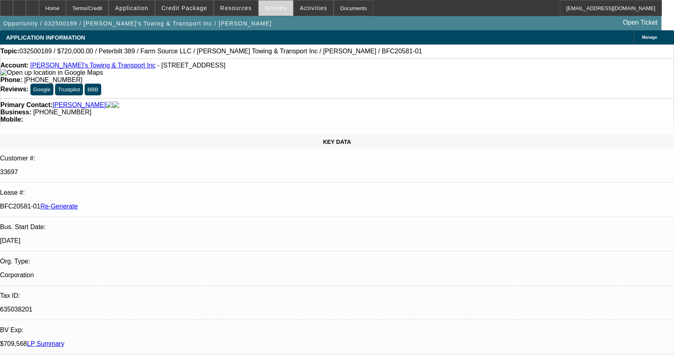
select select "0"
select select "2"
select select "0"
select select "6"
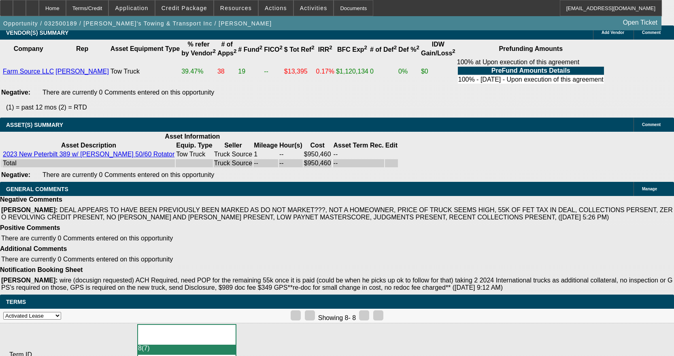
scroll to position [971, 0]
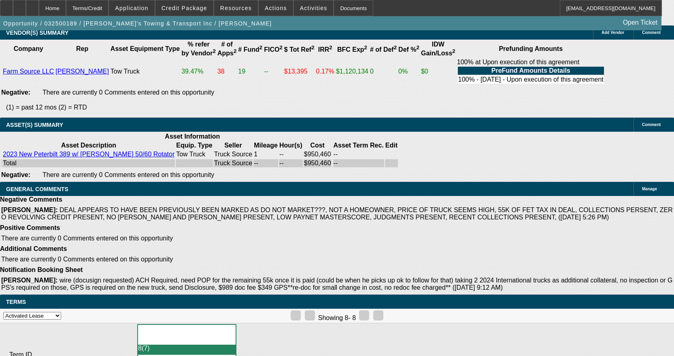
scroll to position [1173, 0]
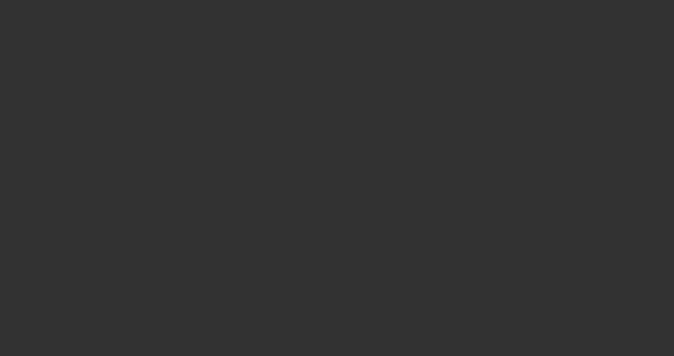
select select "4"
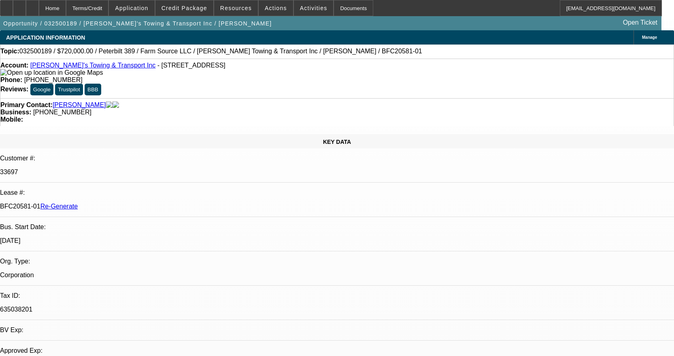
select select "0"
select select "2"
select select "0"
select select "6"
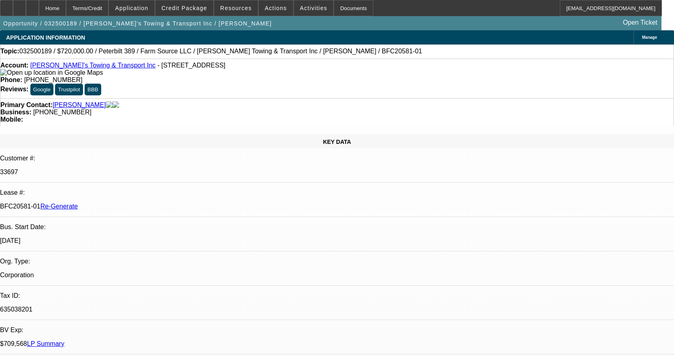
scroll to position [976, 0]
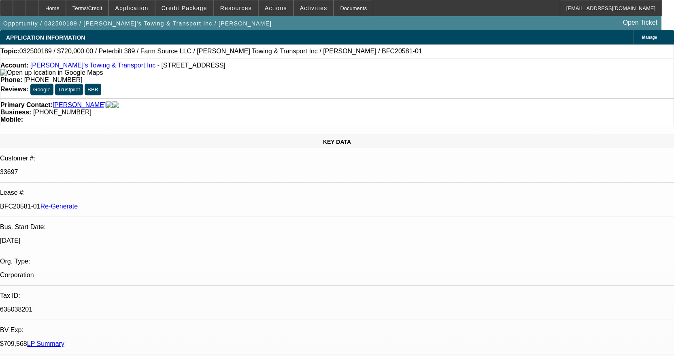
scroll to position [774, 0]
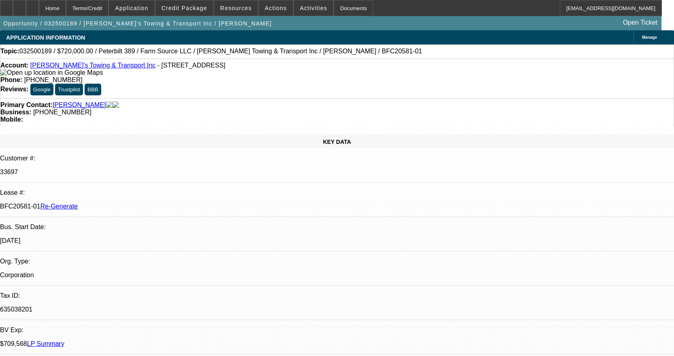
scroll to position [653, 0]
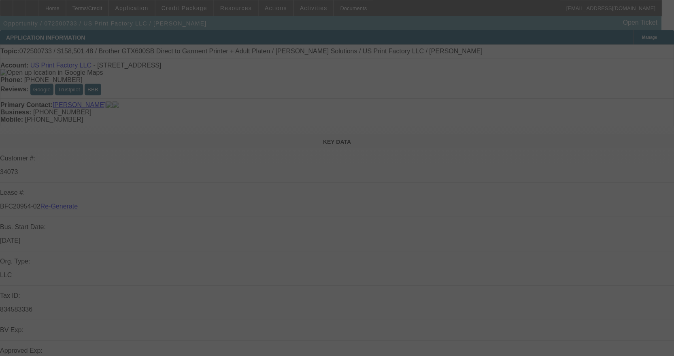
select select "3"
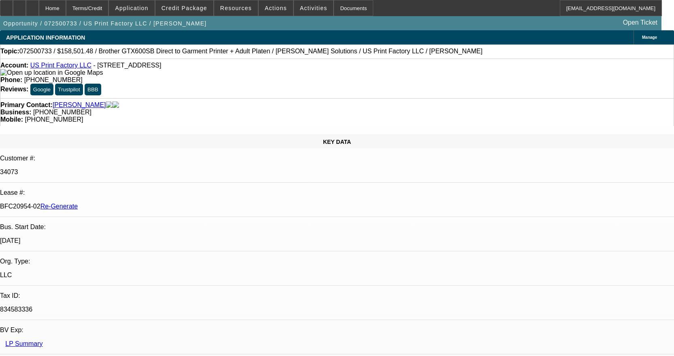
select select "0"
select select "2"
select select "0"
select select "6"
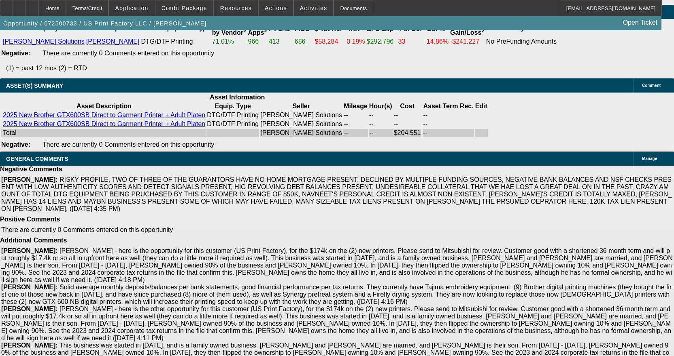
scroll to position [1861, 0]
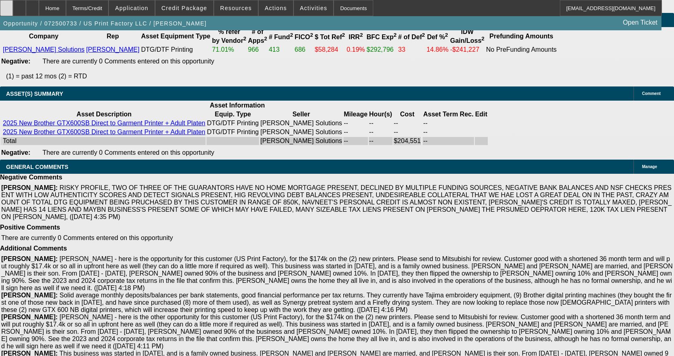
click at [6, 5] on icon at bounding box center [6, 5] width 0 height 0
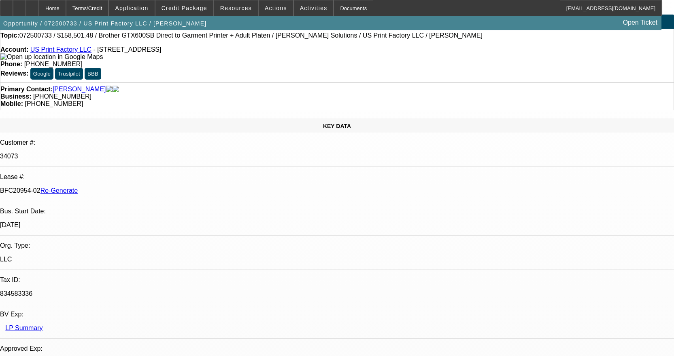
scroll to position [0, 0]
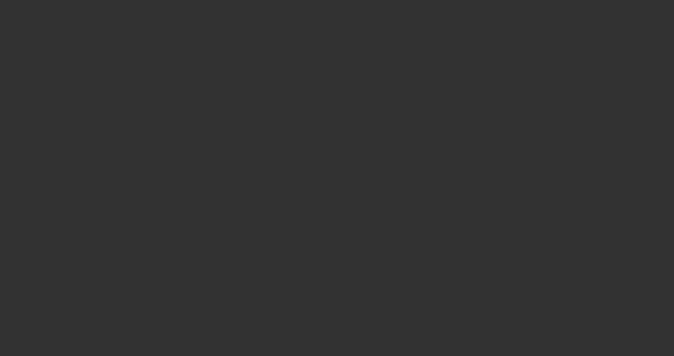
select select "3"
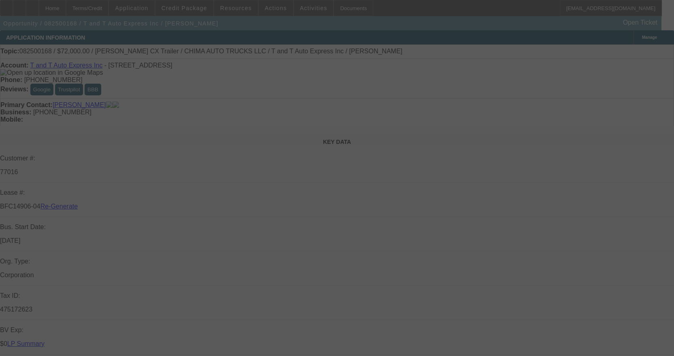
select select "0"
select select "2"
select select "0.1"
select select "4"
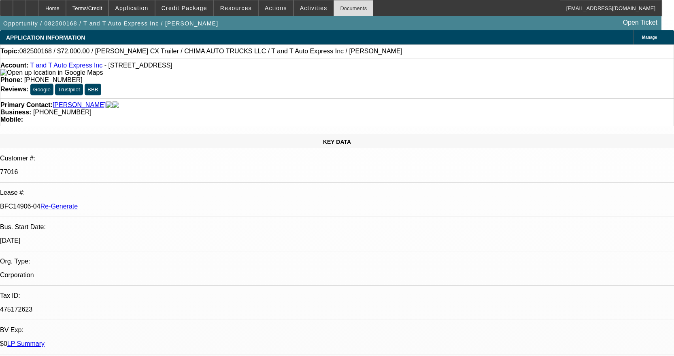
click at [339, 11] on div "Documents" at bounding box center [353, 8] width 40 height 16
click at [339, 10] on div "Documents" at bounding box center [353, 8] width 40 height 16
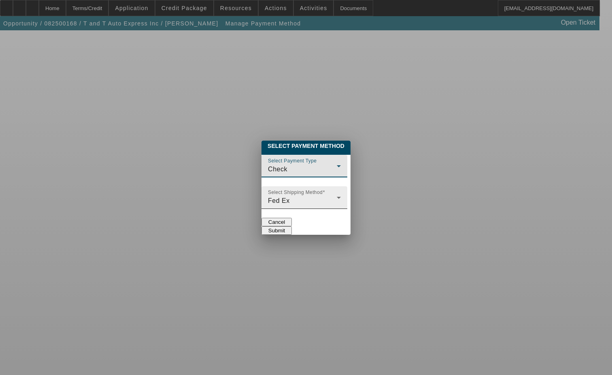
click at [268, 190] on mat-label "Select Shipping Method" at bounding box center [295, 192] width 55 height 5
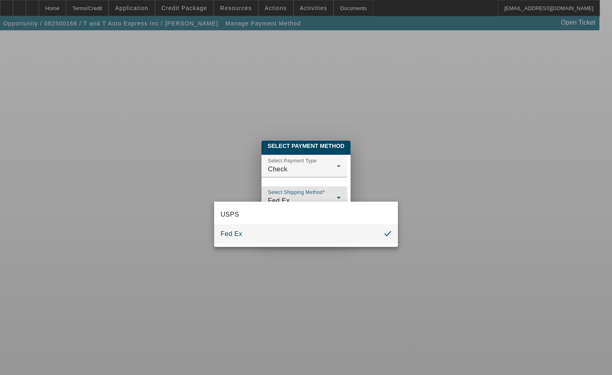
click at [240, 161] on div at bounding box center [306, 187] width 612 height 375
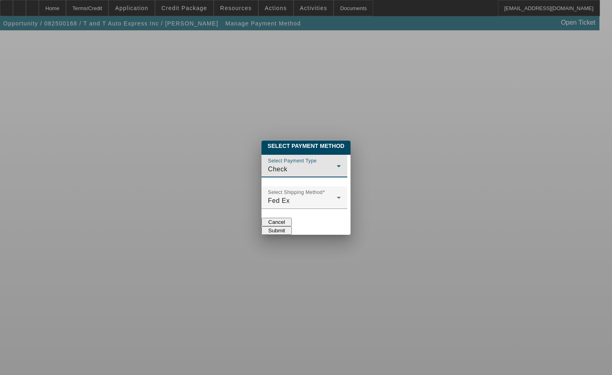
click at [268, 165] on div "Check" at bounding box center [302, 170] width 69 height 10
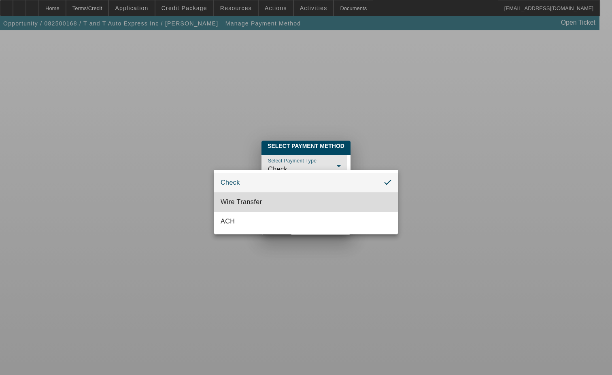
click at [231, 199] on span "Wire Transfer" at bounding box center [241, 202] width 42 height 10
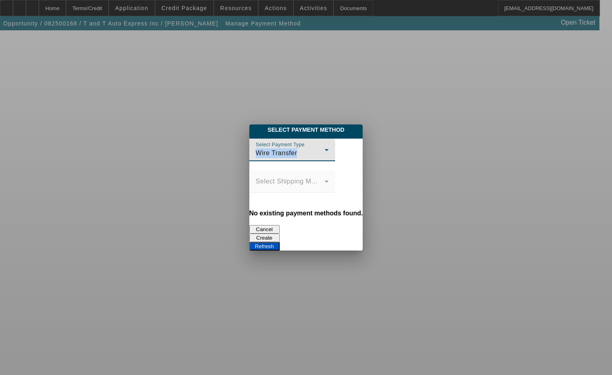
click at [249, 228] on button "Cancel" at bounding box center [264, 229] width 30 height 8
